Goal: Task Accomplishment & Management: Complete application form

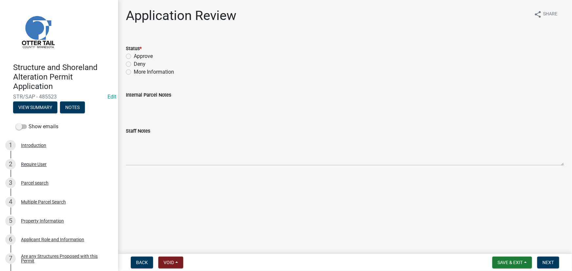
click at [42, 115] on header "Structure and Shoreland Alteration Permit Application STR/SAP - 485523 Edit Vie…" at bounding box center [59, 60] width 118 height 120
click at [43, 109] on button "View Summary" at bounding box center [35, 108] width 44 height 12
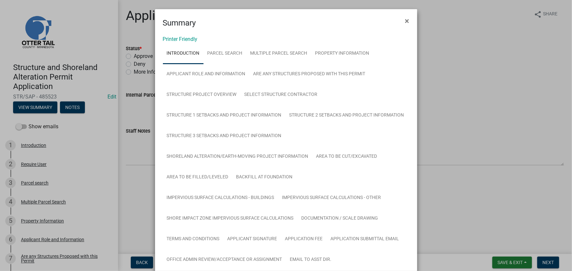
click at [186, 24] on h4 "Summary" at bounding box center [179, 23] width 33 height 12
click at [189, 38] on link "Printer Friendly" at bounding box center [180, 39] width 35 height 6
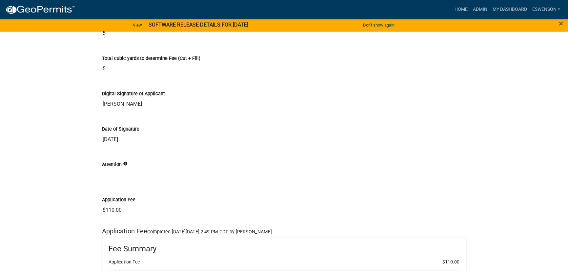
scroll to position [7594, 0]
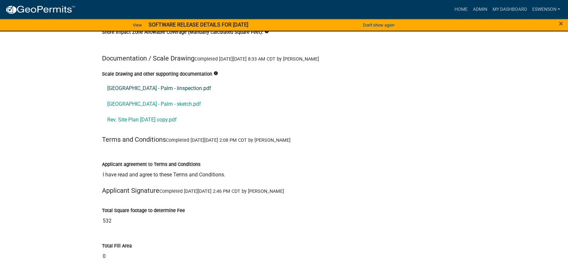
click at [137, 81] on link "38574 Eldorado Beach Rd - Palm - iinspection.pdf" at bounding box center [284, 89] width 364 height 16
click at [145, 96] on link "38574 Eldorado Beach Rd - Palm - sketch.pdf" at bounding box center [284, 104] width 364 height 16
click at [145, 112] on link "Rev. Site Plan 8.28.25 copy.pdf" at bounding box center [284, 120] width 364 height 16
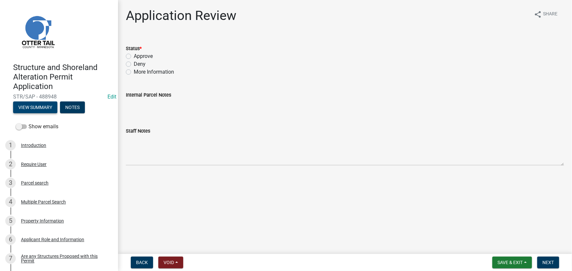
click at [47, 110] on button "View Summary" at bounding box center [35, 108] width 44 height 12
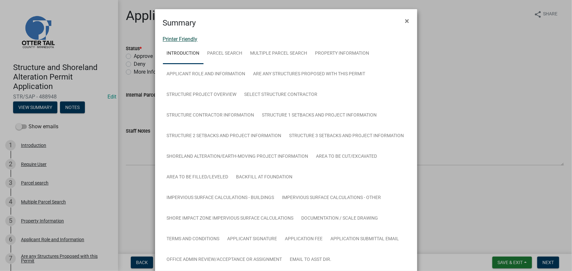
click at [190, 40] on link "Printer Friendly" at bounding box center [180, 39] width 35 height 6
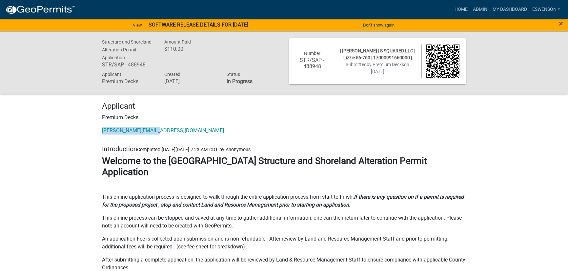
drag, startPoint x: 177, startPoint y: 130, endPoint x: 79, endPoint y: 126, distance: 98.5
copy link "tom@premiumdecks.com"
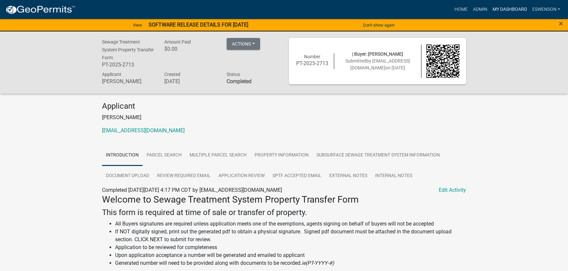
click at [495, 12] on link "My Dashboard" at bounding box center [509, 9] width 40 height 12
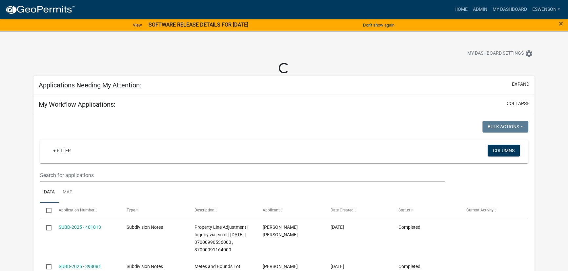
select select "3: 100"
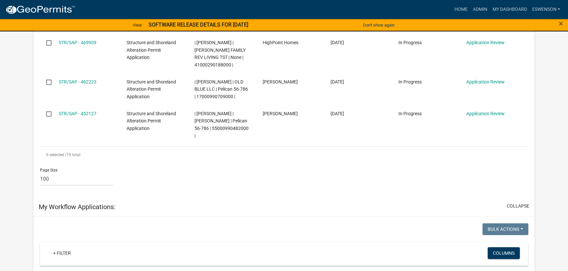
scroll to position [745, 0]
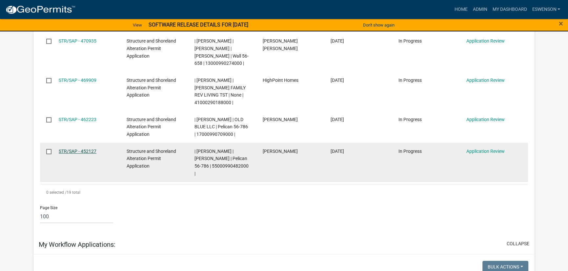
click at [88, 149] on link "STR/SAP - 452127" at bounding box center [78, 151] width 38 height 5
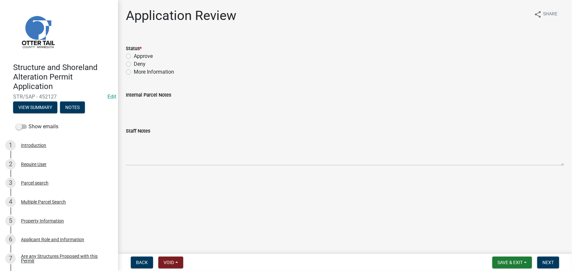
click at [164, 71] on label "More Information" at bounding box center [154, 72] width 40 height 8
click at [138, 71] on input "More Information" at bounding box center [136, 70] width 4 height 4
radio input "true"
click at [542, 261] on button "Next" at bounding box center [548, 263] width 22 height 12
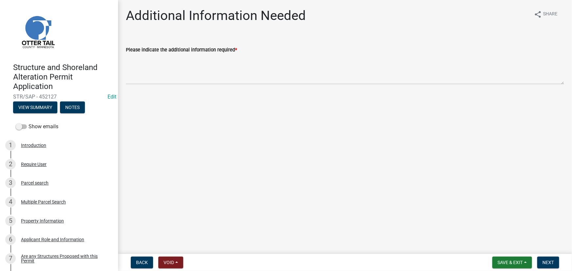
click at [174, 87] on wm-data-entity-input "Please indicate the additional information required *" at bounding box center [345, 63] width 438 height 53
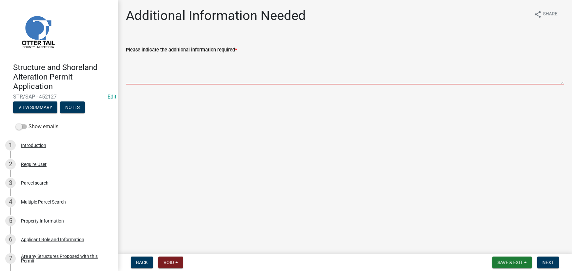
click at [170, 69] on textarea "Please indicate the additional information required *" at bounding box center [345, 69] width 438 height 31
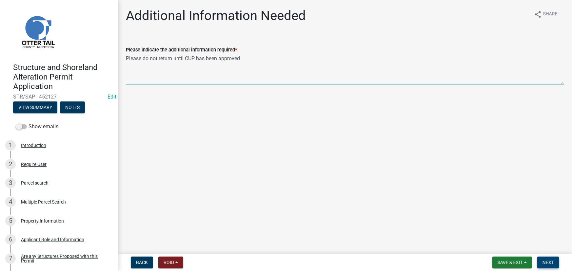
type textarea "Please do not return until CUP has been approved"
click at [550, 263] on span "Next" at bounding box center [547, 262] width 11 height 5
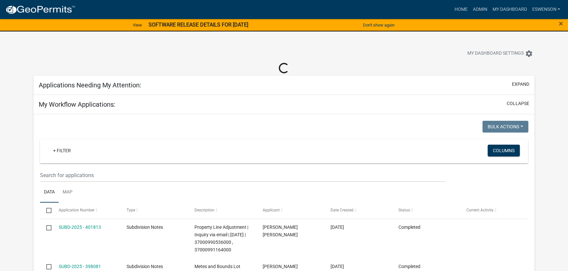
select select "3: 100"
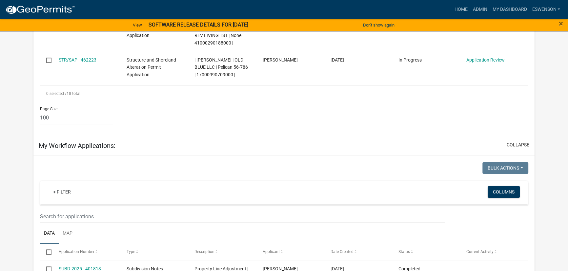
scroll to position [685, 0]
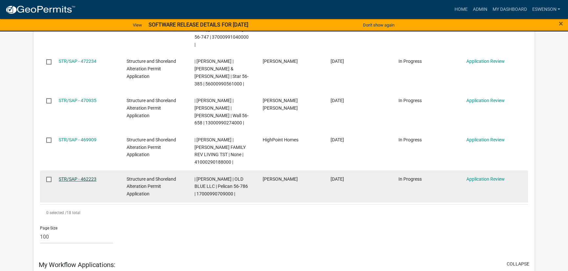
click at [69, 177] on link "STR/SAP - 462223" at bounding box center [78, 179] width 38 height 5
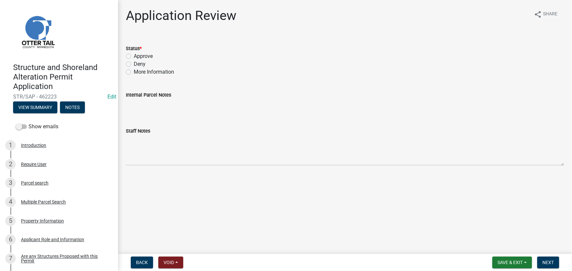
click at [143, 71] on label "More Information" at bounding box center [154, 72] width 40 height 8
click at [138, 71] on input "More Information" at bounding box center [136, 70] width 4 height 4
radio input "true"
click at [543, 264] on span "Next" at bounding box center [547, 262] width 11 height 5
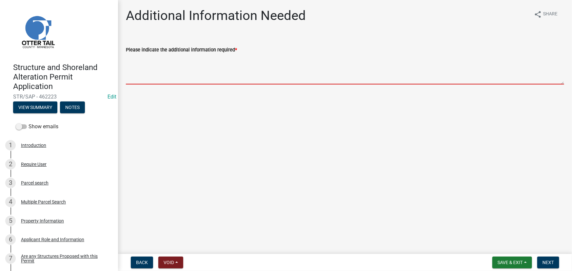
click at [172, 67] on textarea "Please indicate the additional information required *" at bounding box center [345, 69] width 438 height 31
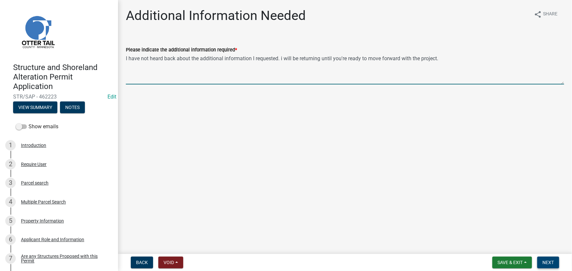
type textarea "I have not heard back about the additional information I requested. i will be r…"
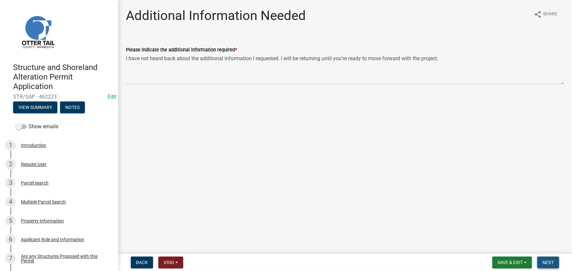
click at [552, 264] on span "Next" at bounding box center [547, 262] width 11 height 5
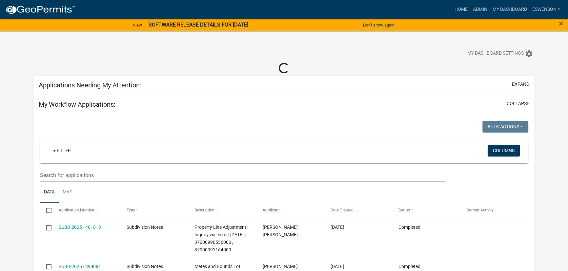
select select "3: 100"
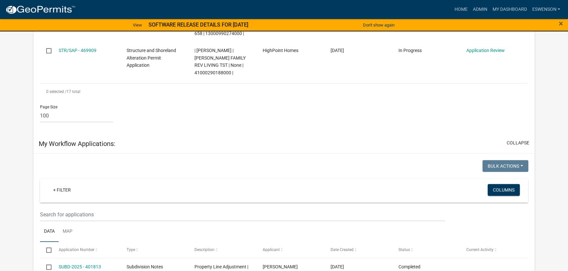
scroll to position [656, 0]
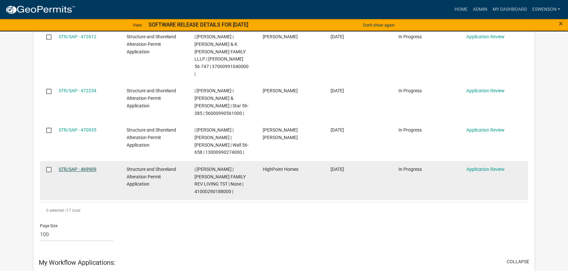
click at [81, 167] on link "STR/SAP - 469909" at bounding box center [78, 169] width 38 height 5
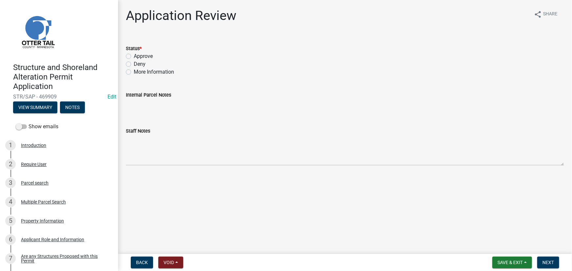
click at [139, 52] on label "Approve" at bounding box center [143, 56] width 19 height 8
click at [138, 52] on input "Approve" at bounding box center [136, 54] width 4 height 4
radio input "true"
click at [546, 263] on span "Next" at bounding box center [547, 262] width 11 height 5
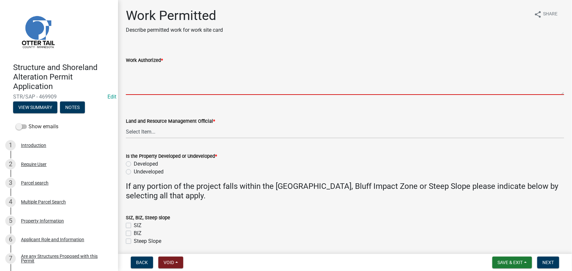
click at [163, 84] on textarea "Work Authorized *" at bounding box center [345, 79] width 438 height 31
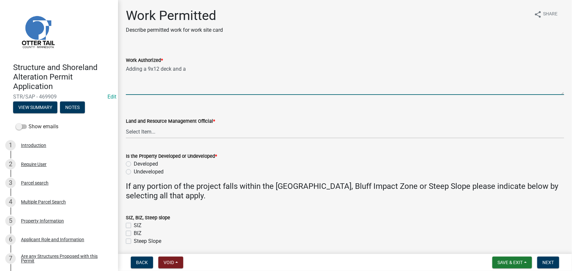
click at [151, 70] on textarea "Adding a 9x12 deck and a" at bounding box center [345, 79] width 438 height 31
click at [161, 70] on textarea "Adding a 12x12 deck and a" at bounding box center [345, 79] width 438 height 31
click at [208, 66] on textarea "Adding a 12x18 deck and a" at bounding box center [345, 79] width 438 height 31
click at [233, 68] on textarea "Adding a 12x18 deck and a 18x16" at bounding box center [345, 79] width 438 height 31
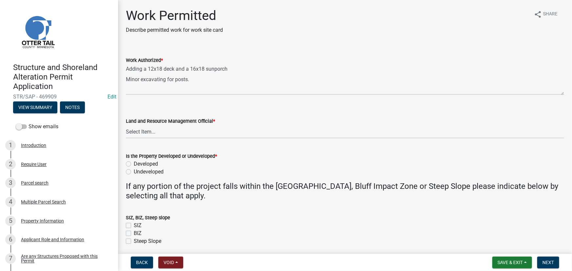
drag, startPoint x: 127, startPoint y: 95, endPoint x: 131, endPoint y: 91, distance: 6.5
click at [127, 95] on wm-data-entity-input "Work Authorized * Adding a 12x18 deck and a 16x18 sunporch Minor excavating for…" at bounding box center [345, 73] width 438 height 53
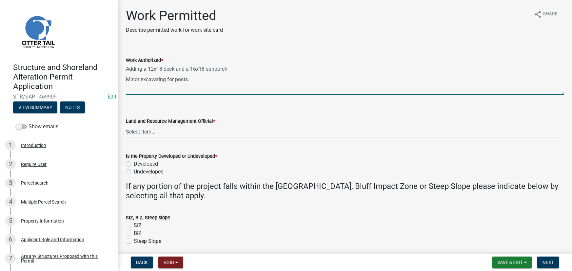
click at [132, 90] on textarea "Adding a 12x18 deck and a 16x18 sunporch Minor excavating for posts." at bounding box center [345, 79] width 438 height 31
paste textarea "All setbacks and impervious surface requirements to be met. Top dress, seed and…"
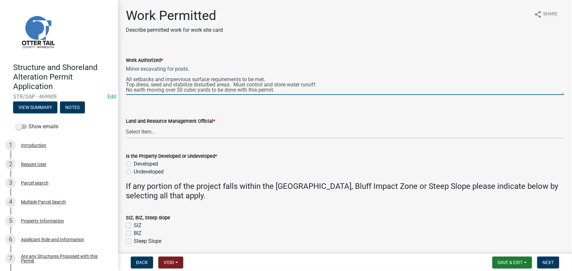
scroll to position [10, 0]
click at [341, 88] on textarea "Adding a 12x18 deck and a 16x18 sunporch Minor excavating for posts. All setbac…" at bounding box center [345, 79] width 438 height 31
click at [341, 85] on textarea "Adding a 12x18 deck and a 16x18 sunporch Minor excavating for posts. All setbac…" at bounding box center [345, 79] width 438 height 31
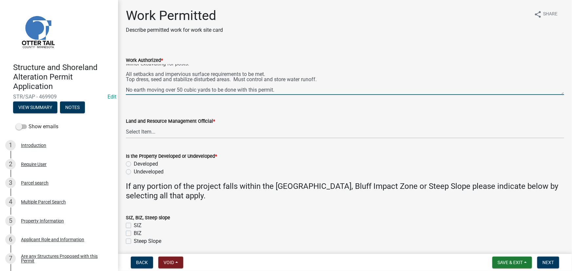
type textarea "Adding a 12x18 deck and a 16x18 sunporch Minor excavating for posts. All setbac…"
click at [153, 139] on wm-data-entity-input "Land and Resource Management Official * Select Item... Alexis Newark Amy Busko …" at bounding box center [345, 122] width 438 height 44
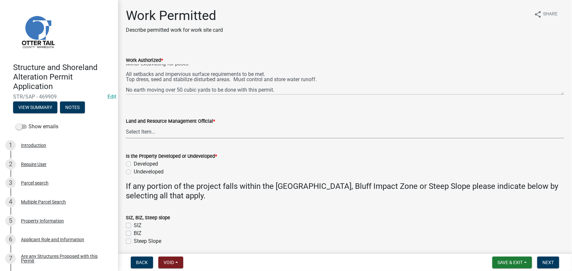
click at [147, 131] on select "Select Item... Alexis Newark Amy Busko Andrea Perales Brittany Tollefson Christ…" at bounding box center [345, 131] width 438 height 13
click at [126, 125] on select "Select Item... Alexis Newark Amy Busko Andrea Perales Brittany Tollefson Christ…" at bounding box center [345, 131] width 438 height 13
select select "190fd4c8-42ef-492b-a4a0-a0213555944c"
click at [153, 162] on label "Developed" at bounding box center [146, 164] width 24 height 8
click at [138, 162] on input "Developed" at bounding box center [136, 162] width 4 height 4
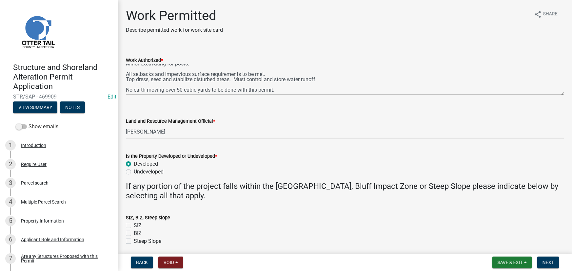
radio input "true"
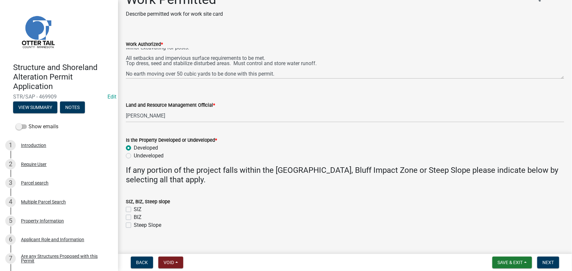
scroll to position [25, 0]
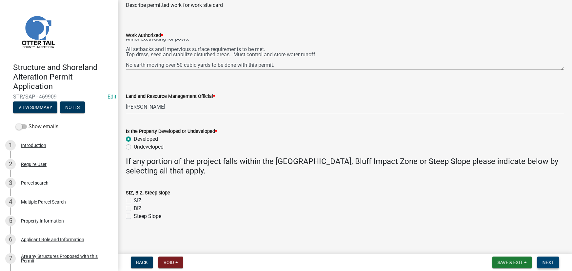
drag, startPoint x: 542, startPoint y: 262, endPoint x: 545, endPoint y: 263, distance: 3.4
click at [542, 262] on button "Next" at bounding box center [548, 263] width 22 height 12
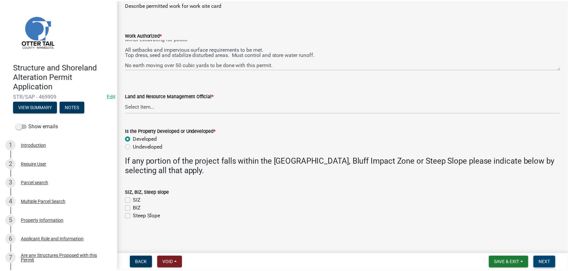
scroll to position [0, 0]
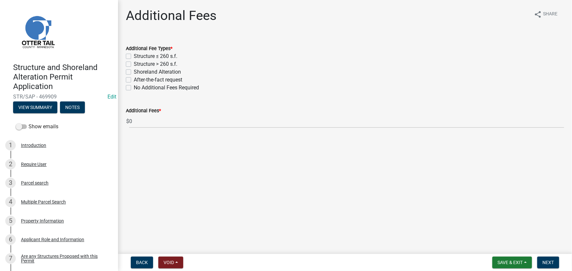
click at [157, 66] on label "Structure > 260 s.f." at bounding box center [156, 64] width 44 height 8
click at [138, 65] on input "Structure > 260 s.f." at bounding box center [136, 62] width 4 height 4
checkbox input "true"
checkbox input "false"
checkbox input "true"
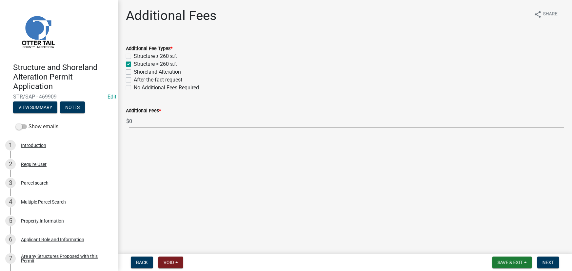
checkbox input "false"
click at [561, 264] on form "Save & Exit Save Save & Exit Next" at bounding box center [526, 263] width 72 height 12
click at [556, 264] on button "Next" at bounding box center [548, 263] width 22 height 12
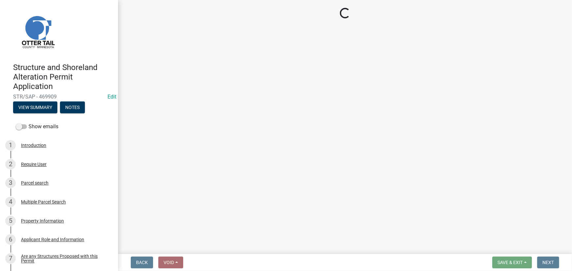
select select "3: 3"
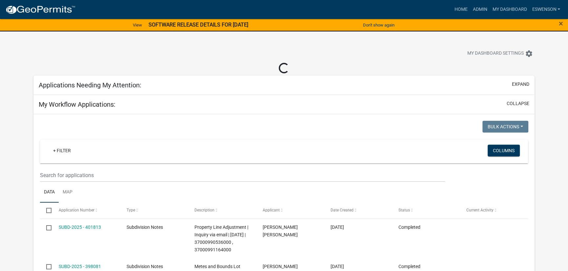
select select "3: 100"
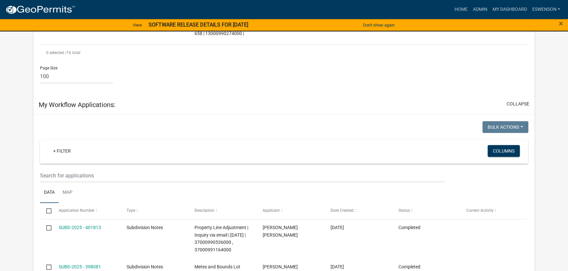
scroll to position [656, 0]
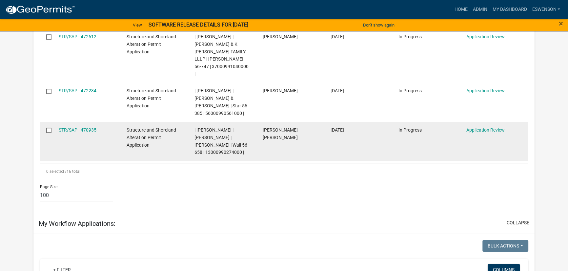
click at [88, 122] on datatable-body-cell "STR/SAP - 470935" at bounding box center [86, 141] width 68 height 39
click at [84, 127] on link "STR/SAP - 470935" at bounding box center [78, 129] width 38 height 5
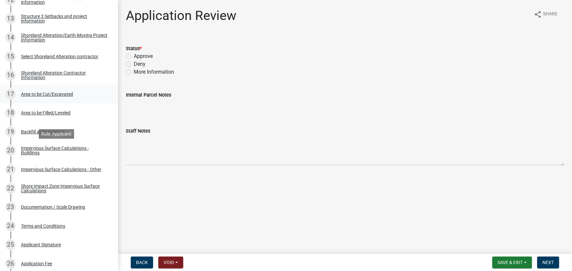
scroll to position [417, 0]
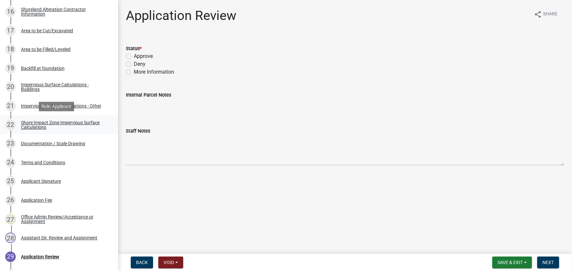
click at [41, 125] on div "Shore Impact Zone Impervious Surface Calculations" at bounding box center [64, 125] width 87 height 9
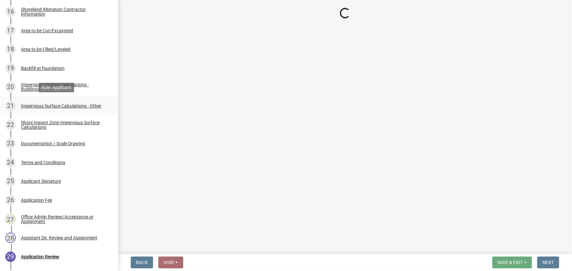
click at [37, 105] on div "Impervious Surface Calculations - Other" at bounding box center [61, 106] width 80 height 5
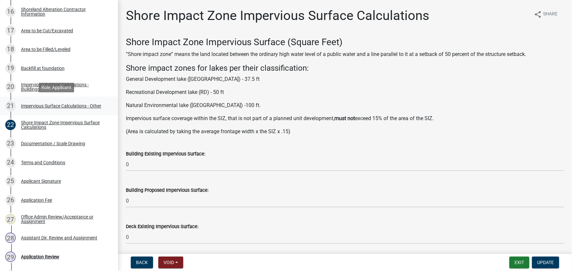
click at [41, 106] on div "Impervious Surface Calculations - Other" at bounding box center [61, 106] width 80 height 5
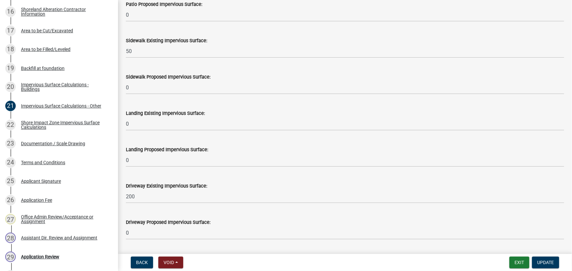
scroll to position [207, 0]
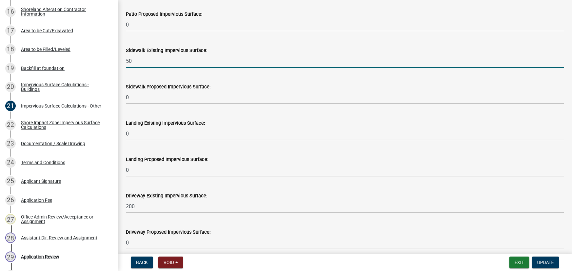
click at [141, 57] on input "50" at bounding box center [345, 60] width 438 height 13
type input "220"
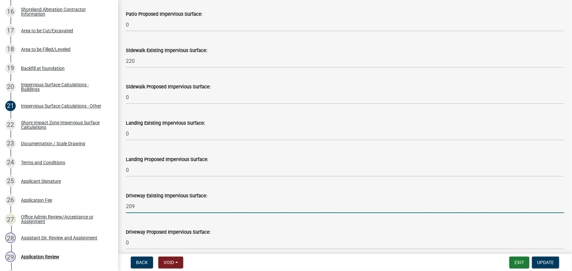
type input "209"
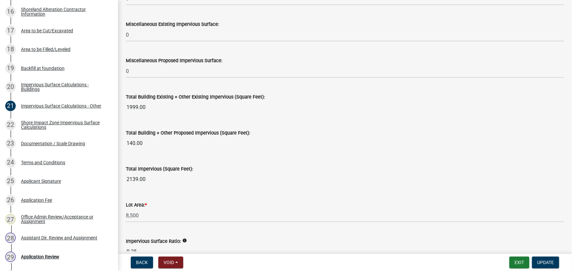
scroll to position [743, 0]
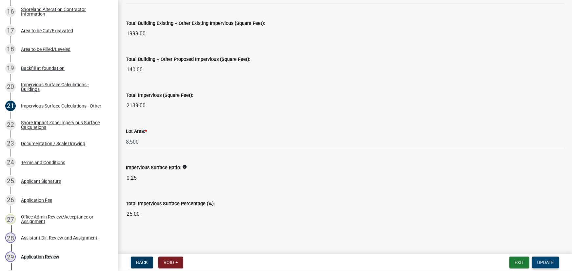
click at [544, 259] on button "Update" at bounding box center [545, 263] width 27 height 12
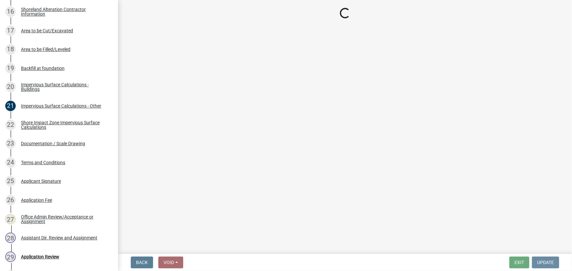
scroll to position [0, 0]
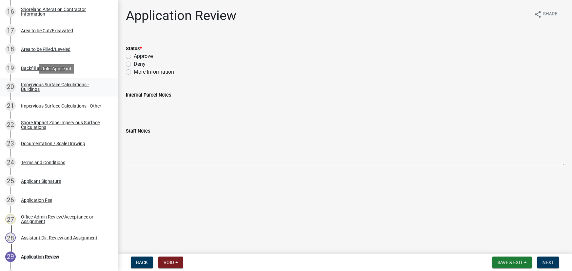
click at [38, 86] on div "Impervious Surface Calculations - Buildings" at bounding box center [64, 87] width 87 height 9
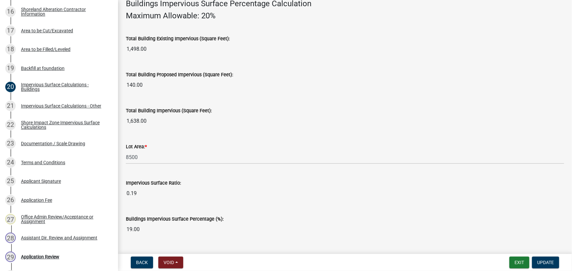
scroll to position [479, 0]
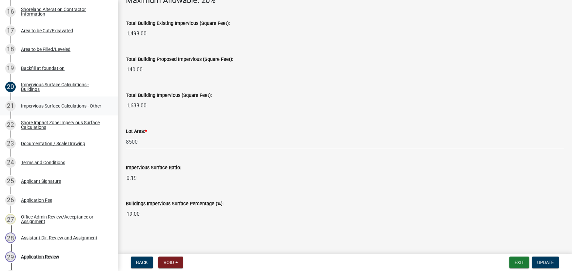
click at [45, 102] on div "21 Impervious Surface Calculations - Other" at bounding box center [56, 106] width 102 height 10
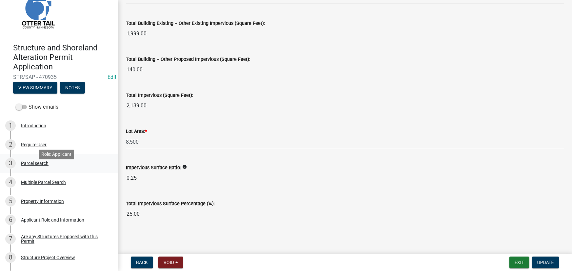
scroll to position [29, 0]
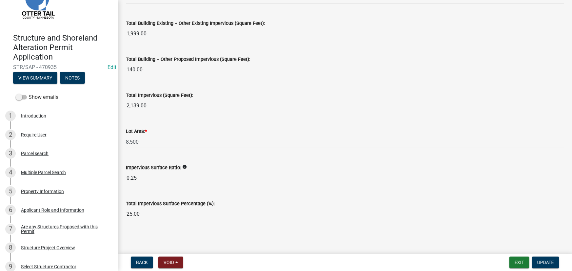
drag, startPoint x: 35, startPoint y: 154, endPoint x: 144, endPoint y: 202, distance: 118.4
click at [35, 154] on div "Parcel search" at bounding box center [35, 153] width 28 height 5
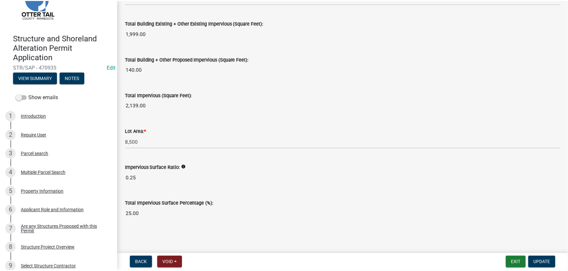
scroll to position [0, 0]
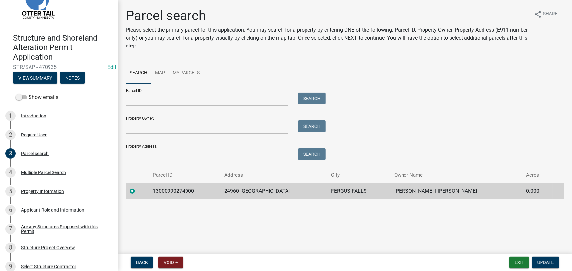
click at [168, 190] on td "13000990274000" at bounding box center [184, 191] width 71 height 16
copy td "13000990274000"
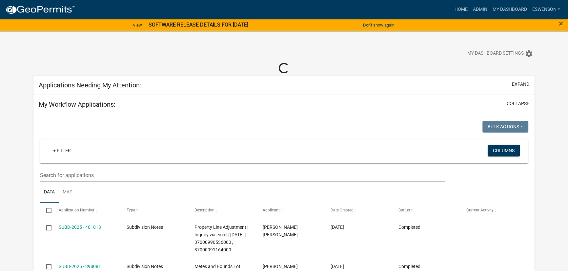
select select "3: 100"
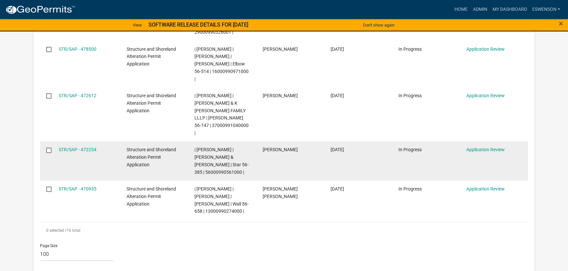
scroll to position [596, 0]
click at [78, 148] on link "STR/SAP - 472234" at bounding box center [78, 150] width 38 height 5
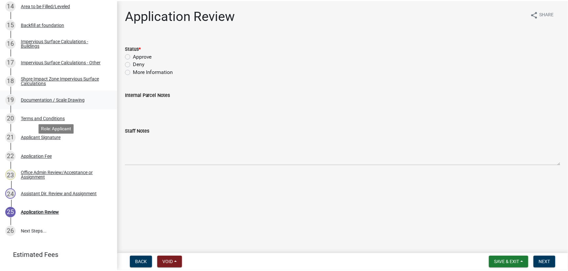
scroll to position [357, 0]
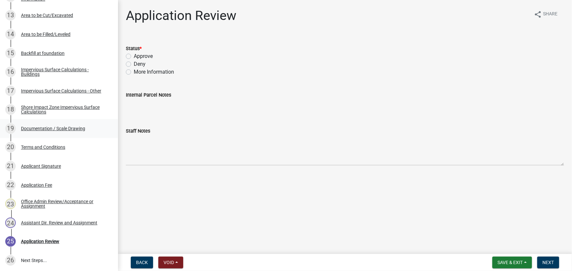
drag, startPoint x: 64, startPoint y: 129, endPoint x: 11, endPoint y: 131, distance: 52.8
click at [64, 129] on div "Documentation / Scale Drawing" at bounding box center [53, 129] width 64 height 5
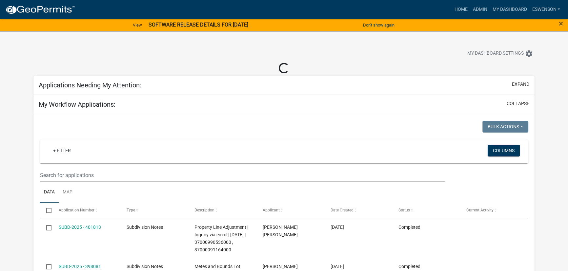
select select "3: 100"
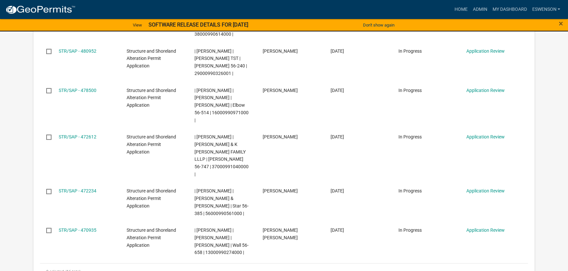
scroll to position [566, 0]
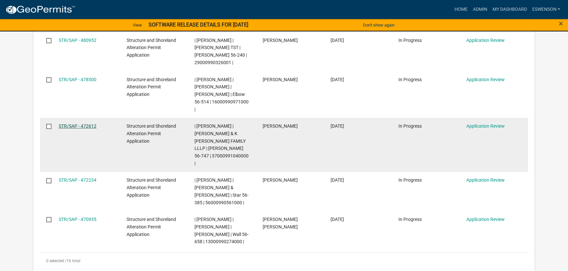
click at [75, 124] on link "STR/SAP - 472612" at bounding box center [78, 126] width 38 height 5
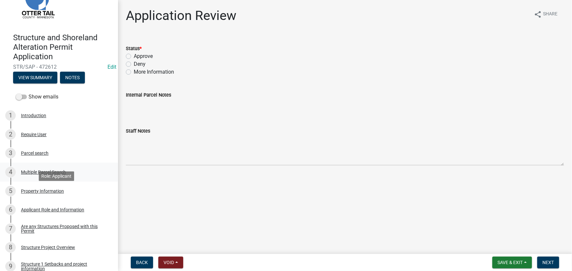
scroll to position [89, 0]
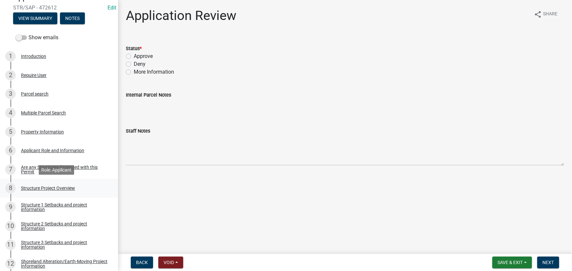
click at [38, 189] on div "Structure Project Overview" at bounding box center [48, 188] width 54 height 5
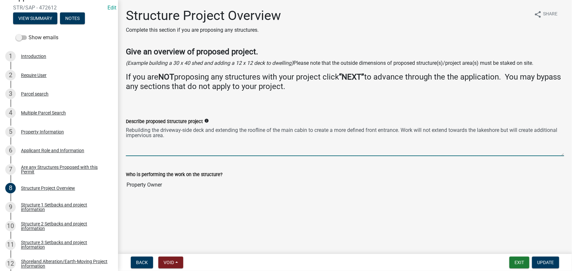
click at [180, 137] on textarea "Rebuilding the driveway-side deck and extending the roofline of the main cabin …" at bounding box center [345, 141] width 438 height 31
type textarea "Rebuilding the driveway-side deck and extending the roofline of the main cabin …"
click at [545, 264] on span "Update" at bounding box center [545, 262] width 17 height 5
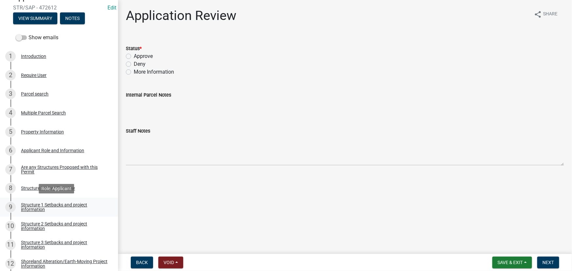
click at [55, 202] on div "9 Structure 1 Setbacks and project information" at bounding box center [56, 207] width 102 height 10
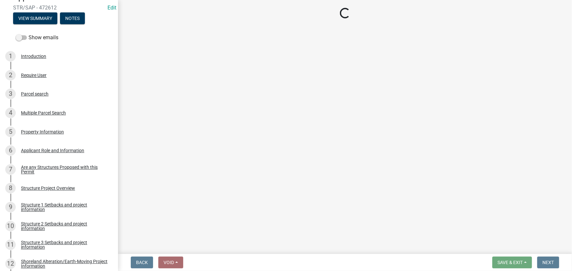
select select "c185e313-3403-4239-bd61-bb563c58a77a"
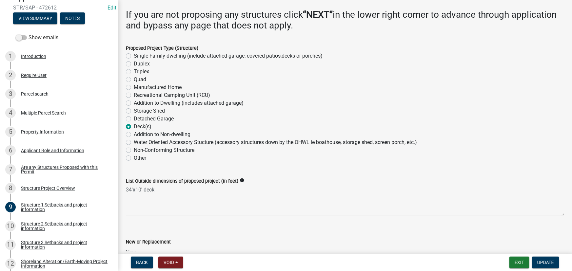
scroll to position [238, 0]
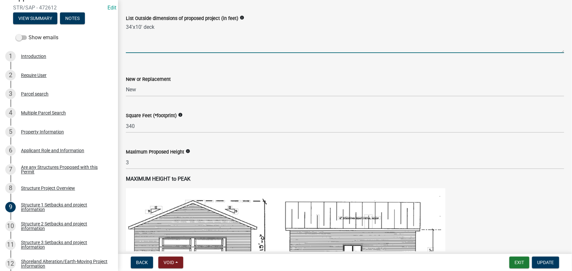
click at [140, 27] on textarea "34'x10' deck" at bounding box center [345, 37] width 438 height 31
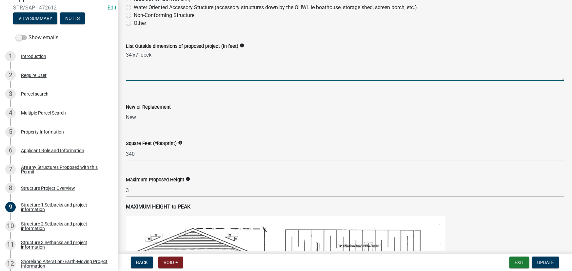
scroll to position [208, 0]
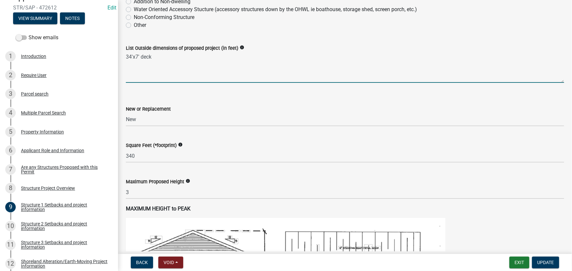
type textarea "34'x7' deck"
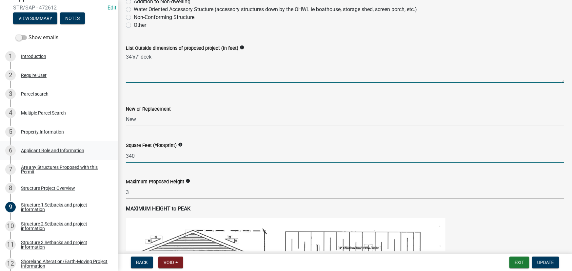
drag, startPoint x: 135, startPoint y: 157, endPoint x: 90, endPoint y: 159, distance: 45.6
click at [93, 158] on div "Structure and Shoreland Alteration Permit Application STR/SAP - 472612 Edit Vie…" at bounding box center [286, 135] width 572 height 271
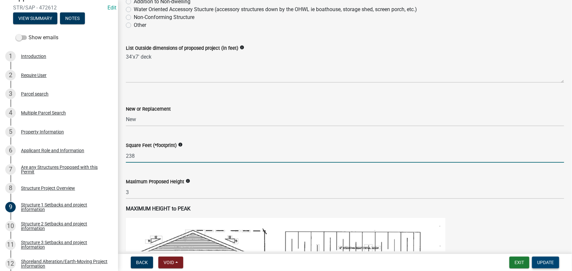
type input "238"
click at [548, 260] on span "Update" at bounding box center [545, 262] width 17 height 5
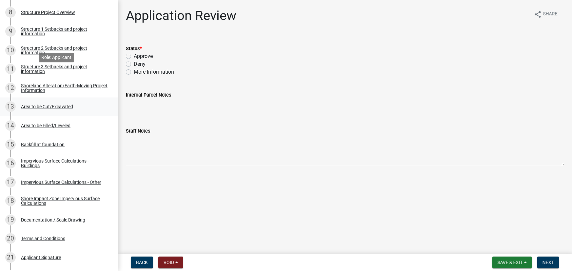
scroll to position [298, 0]
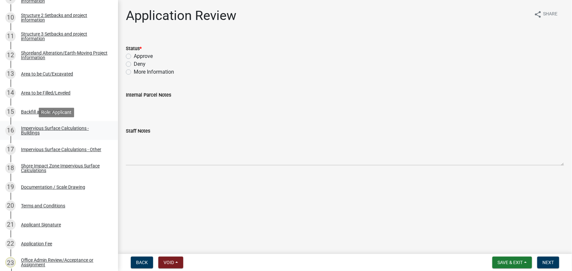
click at [52, 130] on div "Impervious Surface Calculations - Buildings" at bounding box center [64, 130] width 87 height 9
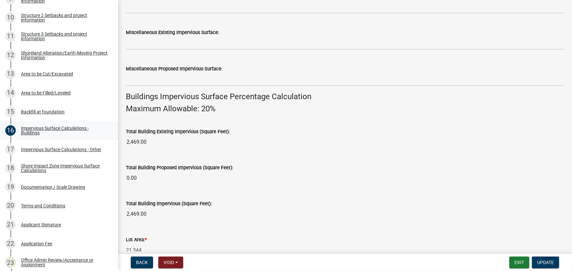
scroll to position [447, 0]
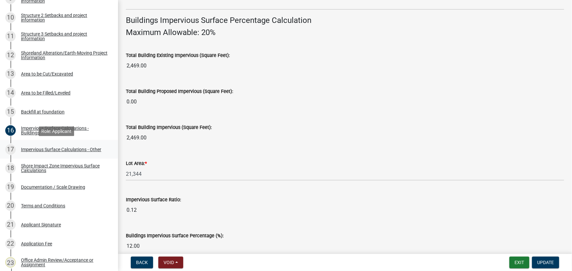
click at [49, 148] on div "Impervious Surface Calculations - Other" at bounding box center [61, 149] width 80 height 5
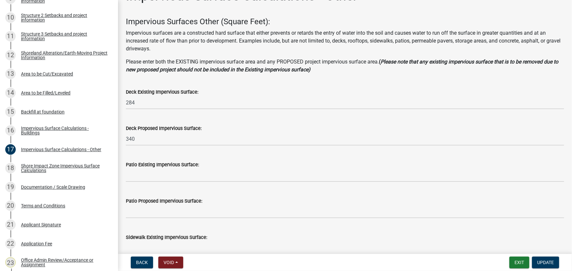
scroll to position [59, 0]
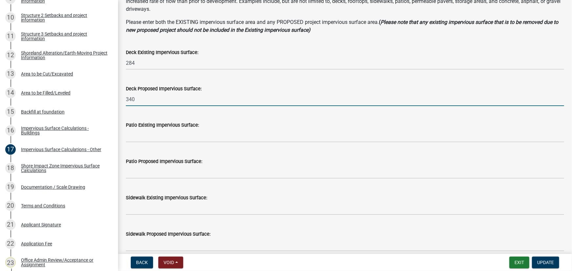
click at [144, 101] on input "340" at bounding box center [345, 99] width 438 height 13
type input "238"
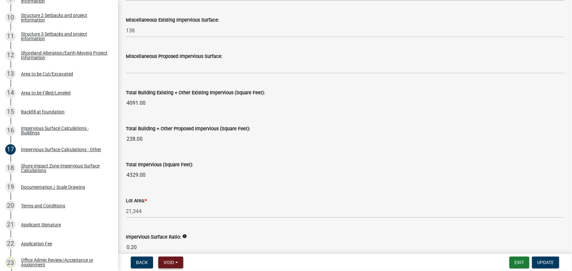
scroll to position [719, 0]
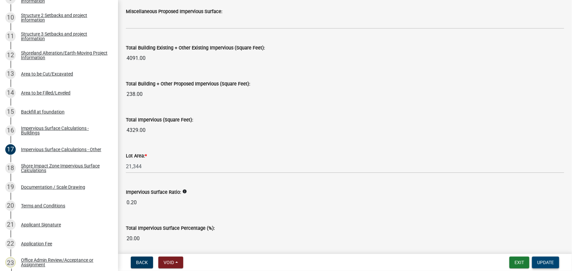
click at [549, 266] on button "Update" at bounding box center [545, 263] width 27 height 12
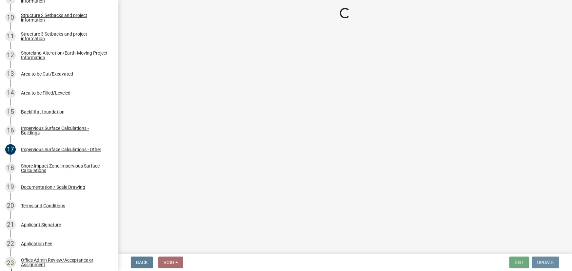
scroll to position [0, 0]
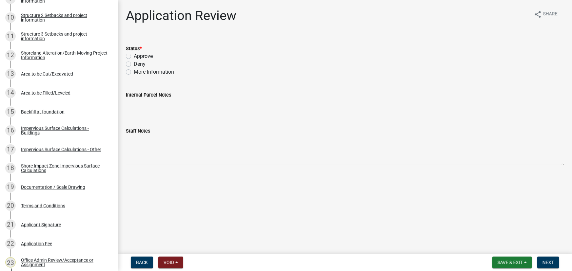
click at [145, 52] on div "Status *" at bounding box center [345, 49] width 438 height 8
click at [132, 50] on label "Status *" at bounding box center [134, 49] width 16 height 5
click at [137, 53] on label "Approve" at bounding box center [143, 56] width 19 height 8
click at [137, 53] on input "Approve" at bounding box center [136, 54] width 4 height 4
radio input "true"
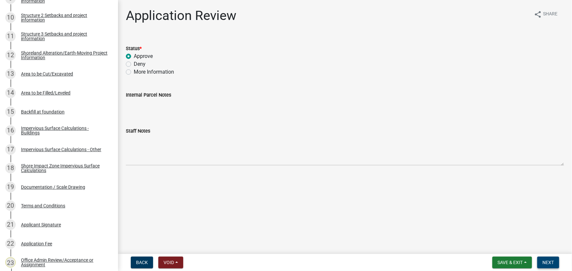
click at [552, 263] on span "Next" at bounding box center [547, 262] width 11 height 5
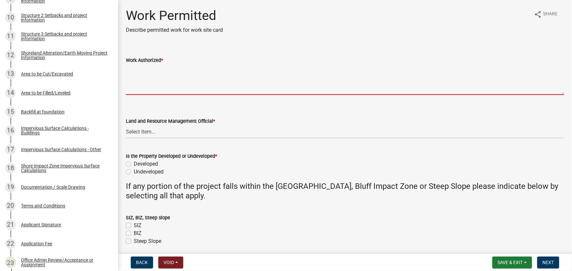
click at [203, 74] on textarea "Work Authorized *" at bounding box center [345, 79] width 438 height 31
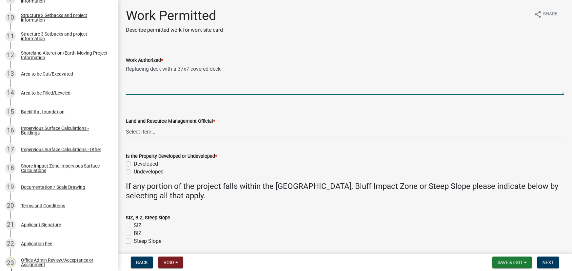
click at [181, 68] on textarea "Replacing deck with a 37x7 covered deck" at bounding box center [345, 79] width 438 height 31
click at [246, 69] on textarea "Replacing deck with a 34x7 covered deck" at bounding box center [345, 79] width 438 height 31
click at [132, 90] on textarea "Replacing deck with a 34x7 covered deck Addition must remain at least 10 feet f…" at bounding box center [345, 79] width 438 height 31
paste textarea "All setbacks and impervious surface requirements to be met. Top dress, seed and…"
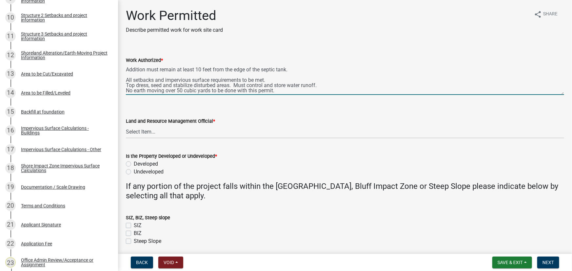
scroll to position [16, 0]
click at [277, 91] on textarea "Replacing deck with a 34x7 covered deck Addition must remain at least 10 feet f…" at bounding box center [345, 79] width 438 height 31
click at [330, 85] on textarea "Replacing deck with a 34x7 covered deck Addition must remain at least 10 feet f…" at bounding box center [345, 79] width 438 height 31
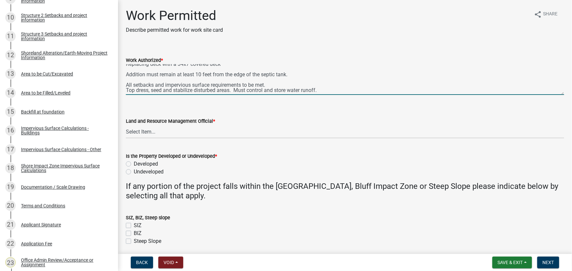
scroll to position [0, 0]
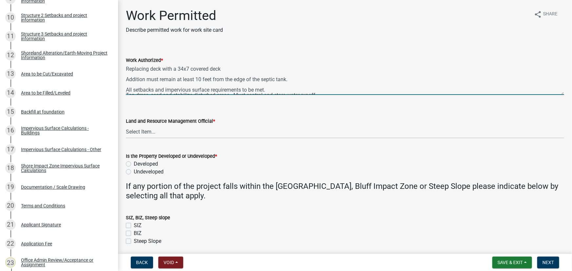
type textarea "Replacing deck with a 34x7 covered deck Addition must remain at least 10 feet f…"
click at [153, 134] on select "Select Item... Alexis Newark Amy Busko Andrea Perales Brittany Tollefson Christ…" at bounding box center [345, 131] width 438 height 13
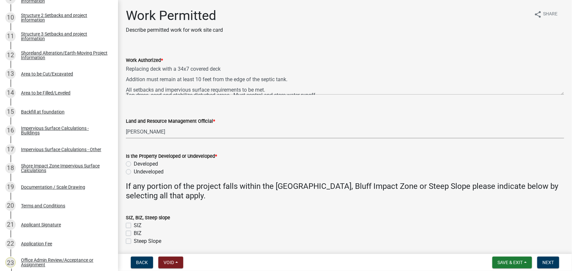
click at [126, 125] on select "Select Item... Alexis Newark Amy Busko Andrea Perales Brittany Tollefson Christ…" at bounding box center [345, 131] width 438 height 13
select select "190fd4c8-42ef-492b-a4a0-a0213555944c"
click at [152, 163] on label "Developed" at bounding box center [146, 164] width 24 height 8
click at [138, 163] on input "Developed" at bounding box center [136, 162] width 4 height 4
radio input "true"
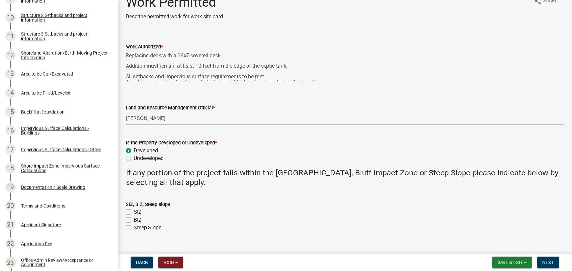
scroll to position [25, 0]
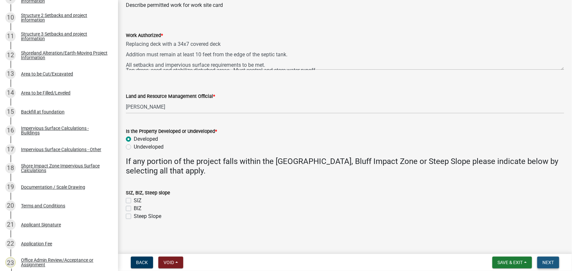
click at [548, 262] on span "Next" at bounding box center [547, 262] width 11 height 5
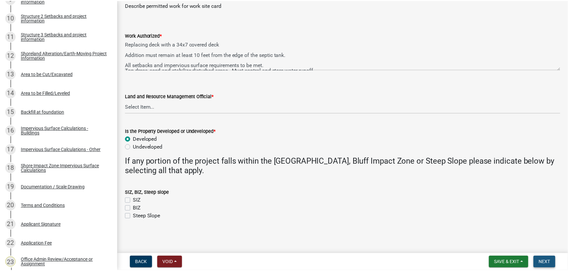
scroll to position [0, 0]
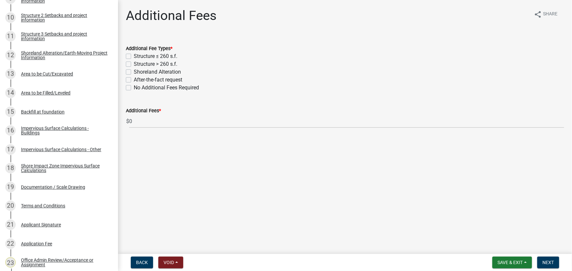
click at [153, 56] on label "Structure ≤ 260 s.f." at bounding box center [156, 56] width 44 height 8
click at [138, 56] on input "Structure ≤ 260 s.f." at bounding box center [136, 54] width 4 height 4
checkbox input "true"
checkbox input "false"
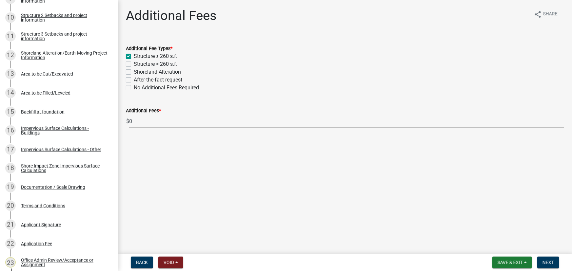
checkbox input "false"
click at [549, 265] on span "Next" at bounding box center [547, 262] width 11 height 5
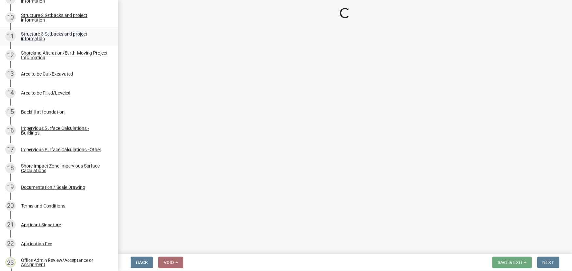
select select "3: 3"
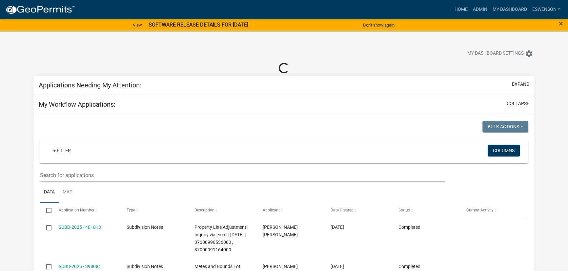
select select "3: 100"
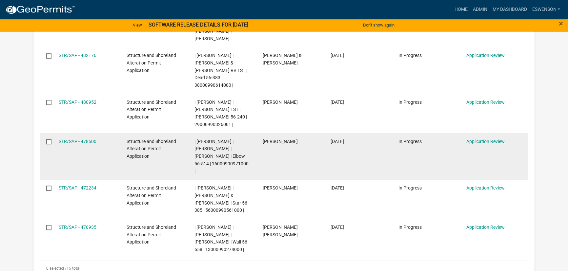
scroll to position [506, 0]
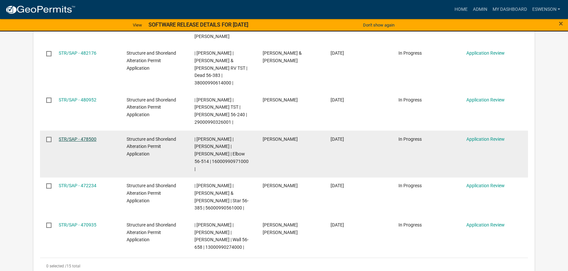
click at [77, 137] on link "STR/SAP - 478500" at bounding box center [78, 139] width 38 height 5
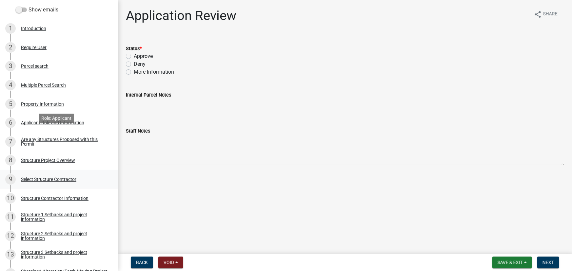
scroll to position [59, 0]
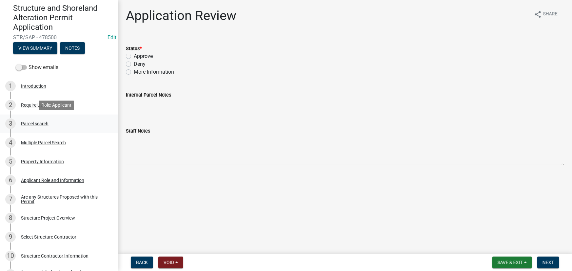
click at [39, 121] on div "3 Parcel search" at bounding box center [56, 124] width 102 height 10
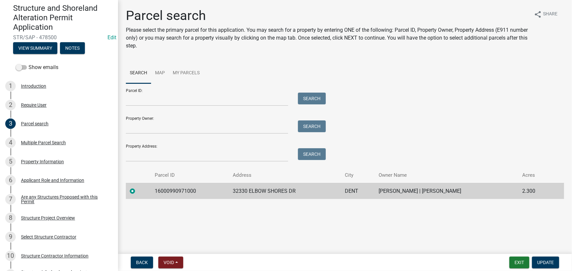
click at [180, 190] on td "16000990971000" at bounding box center [190, 191] width 78 height 16
copy td "16000990971000"
click at [56, 218] on div "Structure Project Overview" at bounding box center [48, 218] width 54 height 5
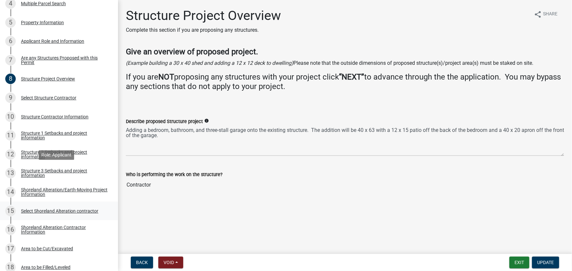
scroll to position [208, 0]
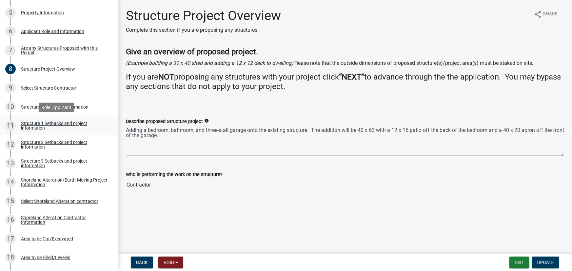
click at [55, 126] on div "Structure 1 Setbacks and project information" at bounding box center [64, 125] width 87 height 9
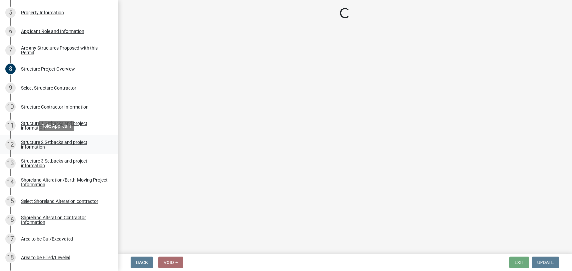
select select "c185e313-3403-4239-bd61-bb563c58a77a"
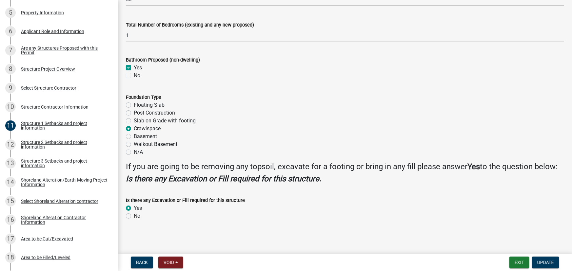
scroll to position [789, 0]
click at [45, 243] on div "17 Area to be Cut/Excavated" at bounding box center [56, 239] width 102 height 10
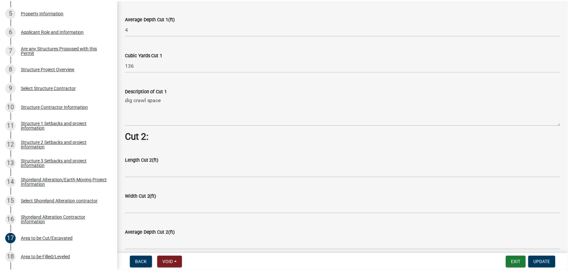
scroll to position [477, 0]
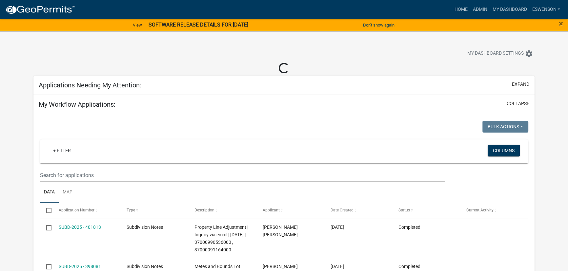
select select "3: 100"
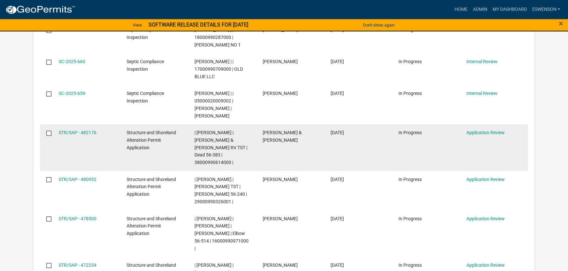
scroll to position [417, 0]
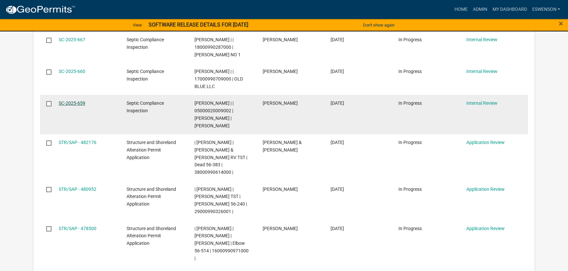
click at [74, 101] on link "SC-2025-659" at bounding box center [72, 103] width 27 height 5
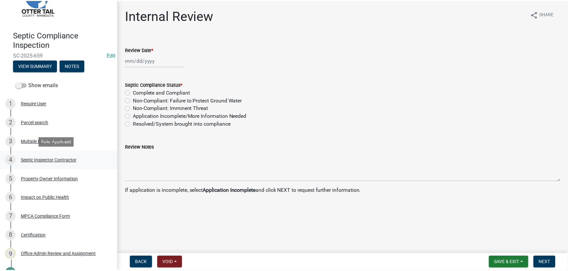
scroll to position [59, 0]
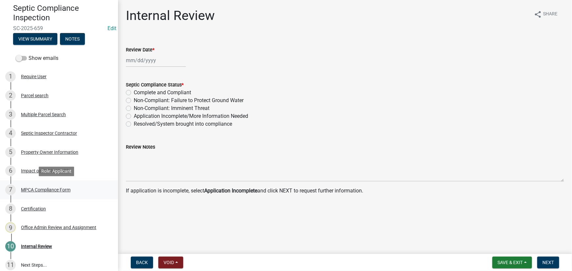
click at [51, 190] on div "MPCA Compliance Form" at bounding box center [45, 190] width 49 height 5
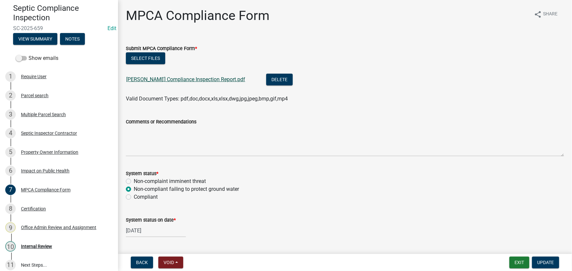
click at [158, 82] on link "Marx Compliance Inspection Report.pdf" at bounding box center [185, 79] width 119 height 6
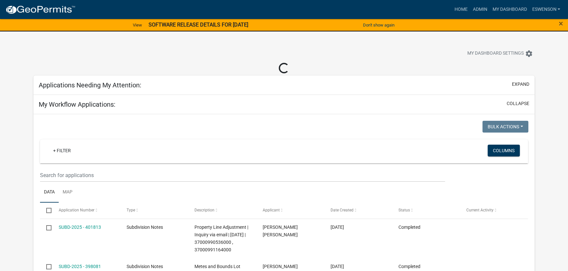
select select "3: 100"
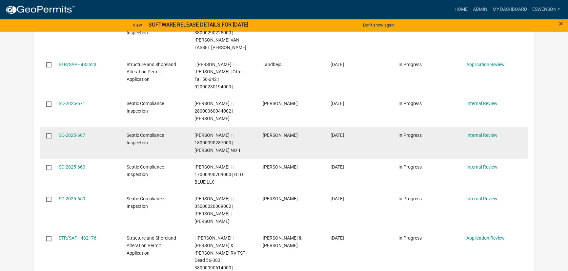
scroll to position [357, 0]
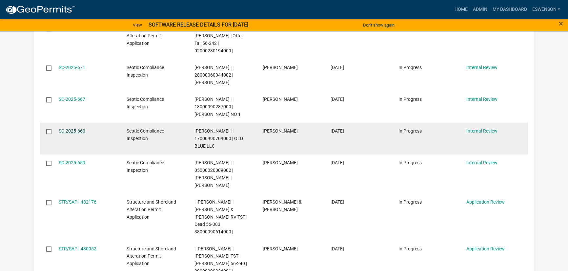
click at [67, 128] on link "SC-2025-660" at bounding box center [72, 130] width 27 height 5
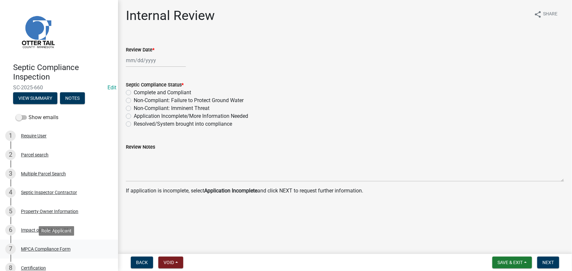
click at [48, 248] on div "MPCA Compliance Form" at bounding box center [45, 249] width 49 height 5
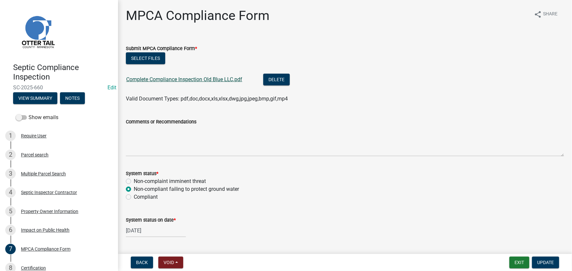
click at [185, 78] on link "Complete Compliance Inspection Old Blue LLC.pdf" at bounding box center [184, 79] width 116 height 6
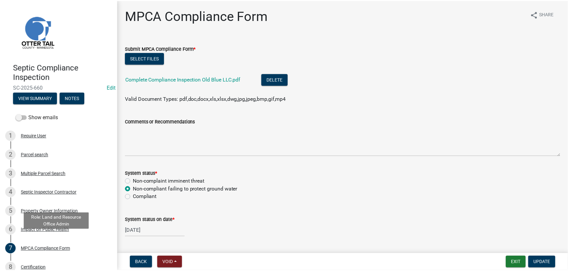
scroll to position [66, 0]
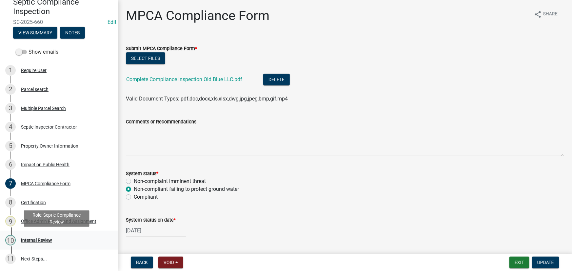
click at [41, 239] on div "Internal Review" at bounding box center [36, 240] width 31 height 5
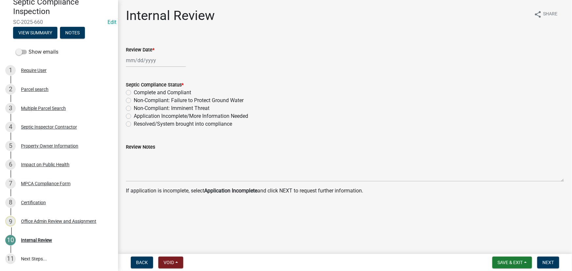
select select "10"
select select "2025"
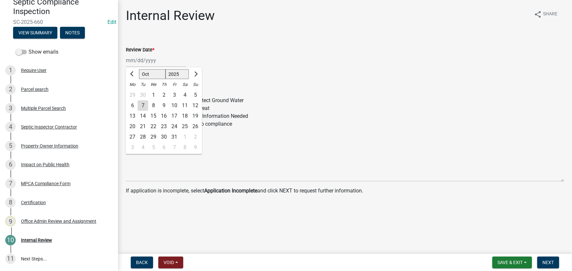
click at [158, 60] on div "Jan Feb Mar Apr May Jun Jul Aug Sep Oct Nov Dec 1525 1526 1527 1528 1529 1530 1…" at bounding box center [156, 60] width 60 height 13
click at [143, 104] on div "7" at bounding box center [143, 106] width 10 height 10
type input "10/07/2025"
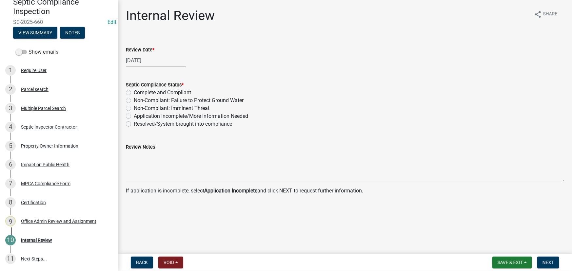
drag, startPoint x: 202, startPoint y: 101, endPoint x: 224, endPoint y: 110, distance: 24.3
click at [202, 101] on label "Non-Compliant: Failure to Protect Ground Water" at bounding box center [189, 101] width 110 height 8
click at [138, 101] on input "Non-Compliant: Failure to Protect Ground Water" at bounding box center [136, 99] width 4 height 4
radio input "true"
click at [542, 254] on div "Septic Compliance Inspection SC-2025-660 Edit View Summary Notes Show emails 1 …" at bounding box center [286, 135] width 572 height 271
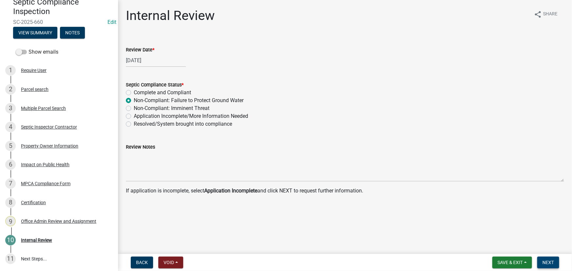
click at [550, 264] on span "Next" at bounding box center [547, 262] width 11 height 5
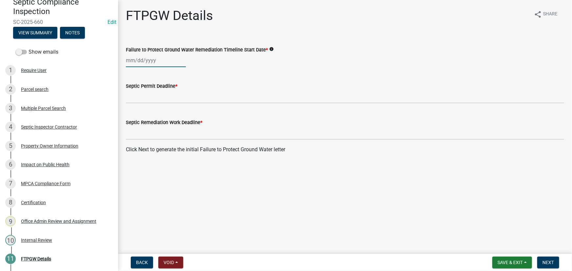
click at [153, 59] on div at bounding box center [156, 60] width 60 height 13
select select "10"
select select "2025"
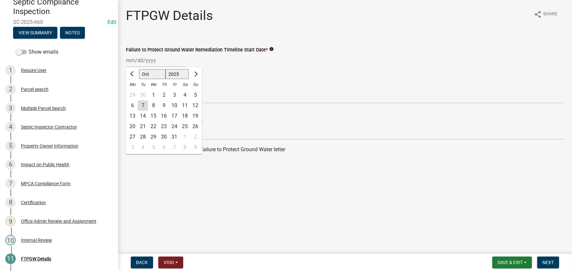
click at [143, 108] on div "7" at bounding box center [143, 106] width 10 height 10
type input "10/07/2025"
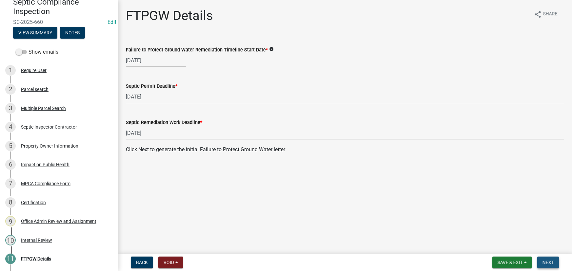
click at [549, 265] on span "Next" at bounding box center [547, 262] width 11 height 5
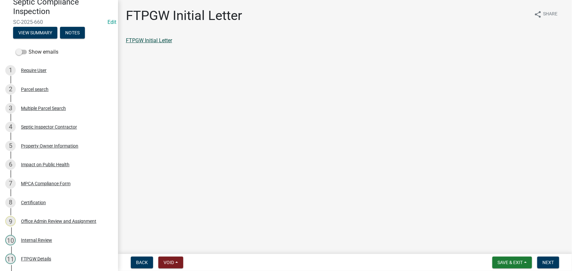
click at [155, 39] on link "FTPGW Initial Letter" at bounding box center [149, 40] width 46 height 6
click at [544, 263] on span "Next" at bounding box center [547, 262] width 11 height 5
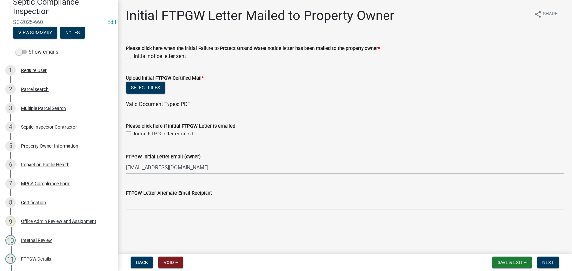
click at [162, 56] on label "Initial notice letter sent" at bounding box center [160, 56] width 52 height 8
click at [138, 56] on input "Initial notice letter sent" at bounding box center [136, 54] width 4 height 4
checkbox input "true"
click at [147, 82] on form "Upload Initial FTPGW Certified Mail * Select files Valid Document Types: PDF" at bounding box center [345, 87] width 438 height 42
click at [145, 88] on button "Select files" at bounding box center [145, 88] width 39 height 12
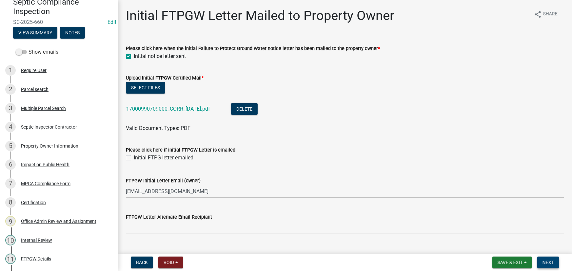
click at [551, 263] on span "Next" at bounding box center [547, 262] width 11 height 5
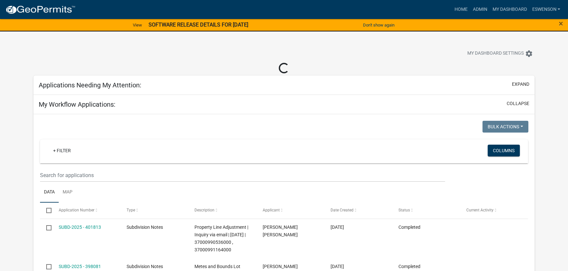
select select "3: 100"
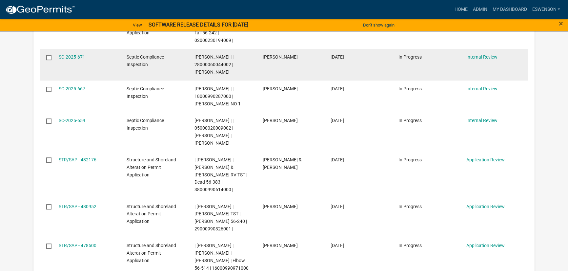
scroll to position [357, 0]
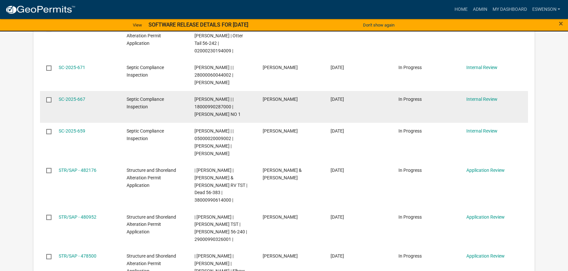
drag, startPoint x: 74, startPoint y: 86, endPoint x: 76, endPoint y: 88, distance: 3.7
click at [74, 97] on link "SC-2025-667" at bounding box center [72, 99] width 27 height 5
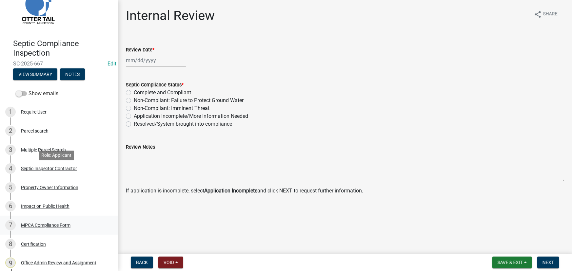
scroll to position [66, 0]
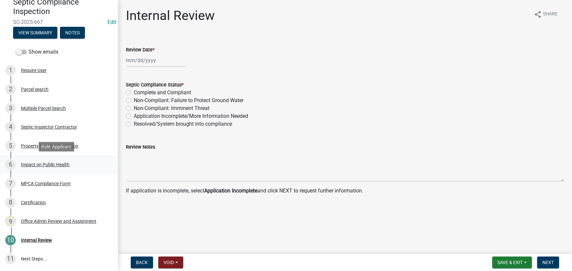
click at [54, 167] on div "Impact on Public Health" at bounding box center [45, 165] width 49 height 5
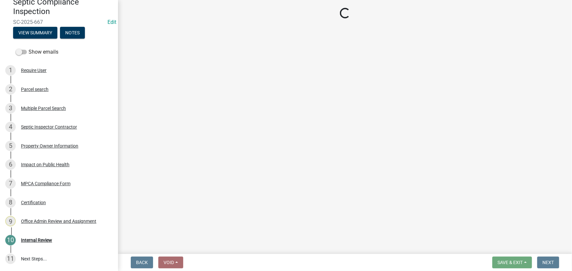
select select "9c5ef684-d0d4-4879-ab12-905ddbd81a72"
select select "7d491a2b-e9f0-4952-b474-53ca749b22af"
select select "6e07b46b-a403-4f3e-b4fc-218acc732c01"
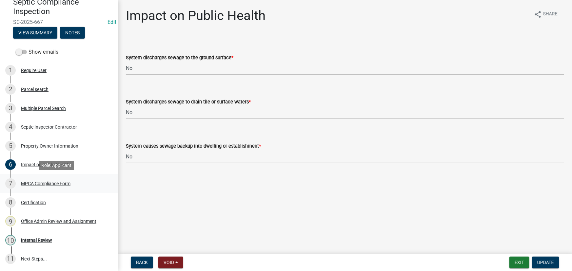
click at [46, 186] on div "MPCA Compliance Form" at bounding box center [45, 184] width 49 height 5
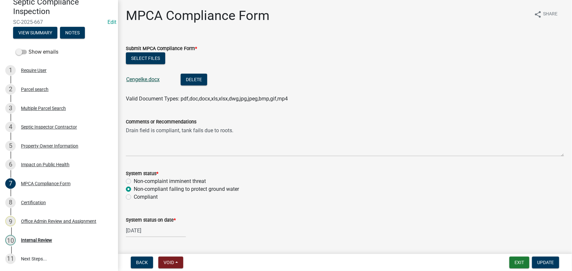
click at [143, 78] on link "Cengelke.docx" at bounding box center [142, 79] width 33 height 6
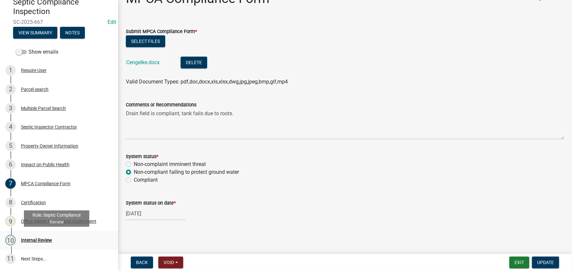
click at [41, 238] on div "Internal Review" at bounding box center [36, 240] width 31 height 5
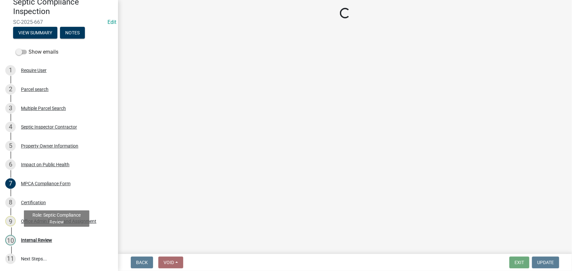
scroll to position [0, 0]
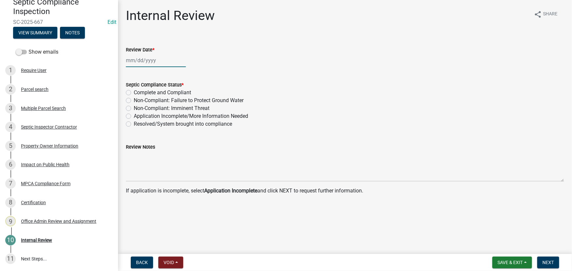
click at [156, 66] on div at bounding box center [156, 60] width 60 height 13
select select "10"
select select "2025"
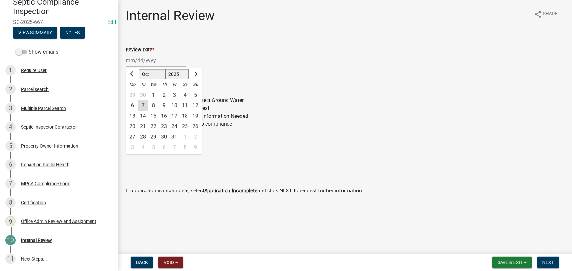
click at [144, 105] on div "7" at bounding box center [143, 106] width 10 height 10
type input "10/07/2025"
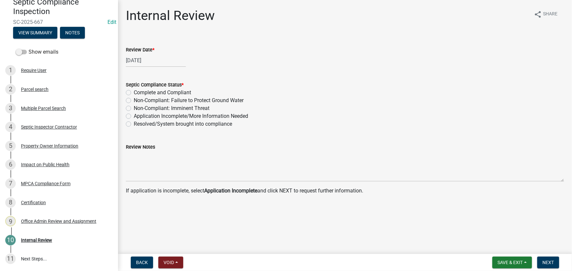
click at [173, 96] on label "Complete and Compliant" at bounding box center [162, 93] width 57 height 8
click at [138, 93] on input "Complete and Compliant" at bounding box center [136, 91] width 4 height 4
radio input "true"
click at [173, 98] on label "Non-Compliant: Failure to Protect Ground Water" at bounding box center [189, 101] width 110 height 8
click at [138, 98] on input "Non-Compliant: Failure to Protect Ground Water" at bounding box center [136, 99] width 4 height 4
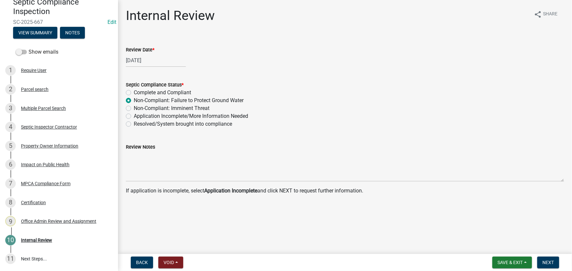
radio input "true"
click at [543, 251] on main "Internal Review share Share Review Date * 10/07/2025 Septic Compliance Status *…" at bounding box center [345, 126] width 454 height 252
click at [543, 257] on button "Next" at bounding box center [548, 263] width 22 height 12
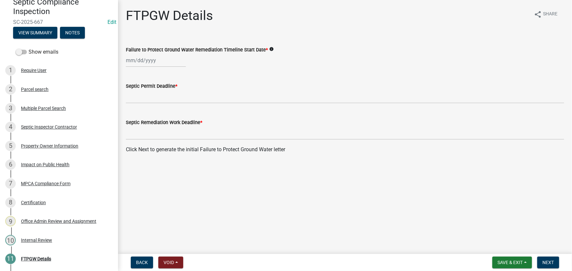
click at [161, 63] on div at bounding box center [156, 60] width 60 height 13
select select "10"
select select "2025"
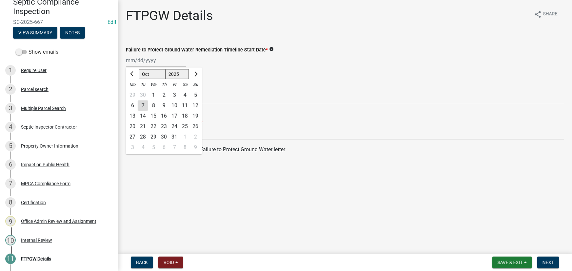
click at [139, 105] on div "7" at bounding box center [143, 106] width 10 height 10
type input "10/07/2025"
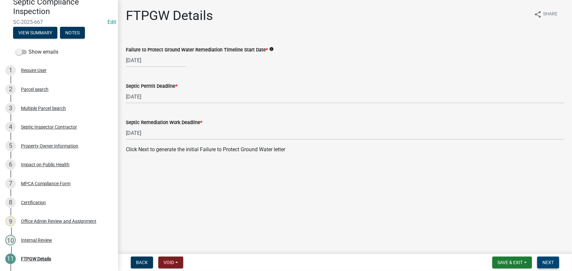
click at [549, 259] on button "Next" at bounding box center [548, 263] width 22 height 12
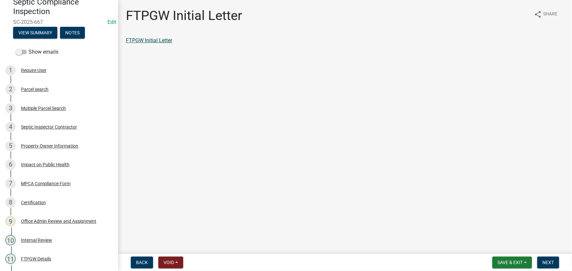
click at [157, 39] on link "FTPGW Initial Letter" at bounding box center [149, 40] width 46 height 6
click at [545, 262] on span "Next" at bounding box center [547, 262] width 11 height 5
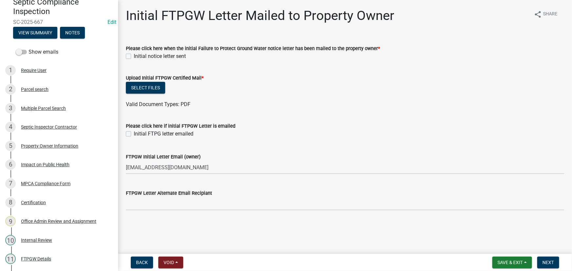
click at [165, 57] on label "Initial notice letter sent" at bounding box center [160, 56] width 52 height 8
click at [138, 57] on input "Initial notice letter sent" at bounding box center [136, 54] width 4 height 4
checkbox input "true"
click at [128, 88] on button "Select files" at bounding box center [145, 88] width 39 height 12
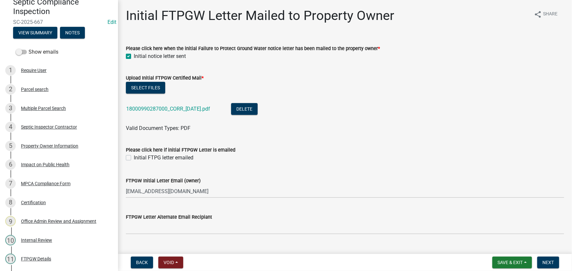
click at [142, 147] on div "Please click here if initial FTPGW Letter is emailed" at bounding box center [345, 150] width 438 height 8
click at [149, 158] on label "Initial FTPG letter emailed" at bounding box center [164, 158] width 60 height 8
click at [138, 158] on input "Initial FTPG letter emailed" at bounding box center [136, 156] width 4 height 4
checkbox input "true"
click at [553, 260] on span "Next" at bounding box center [547, 262] width 11 height 5
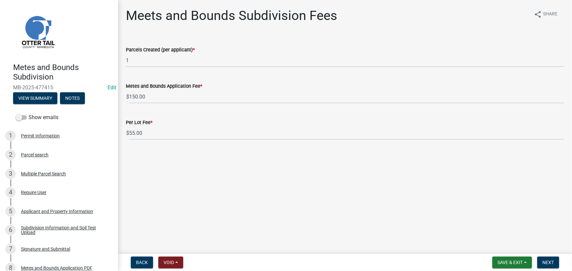
scroll to position [59, 0]
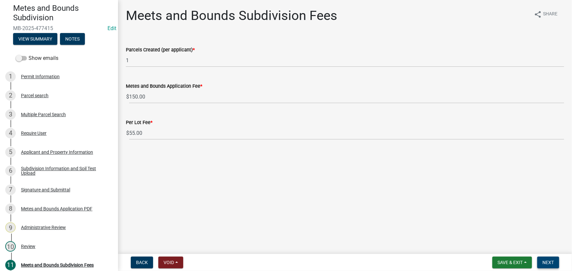
click at [550, 260] on span "Next" at bounding box center [547, 262] width 11 height 5
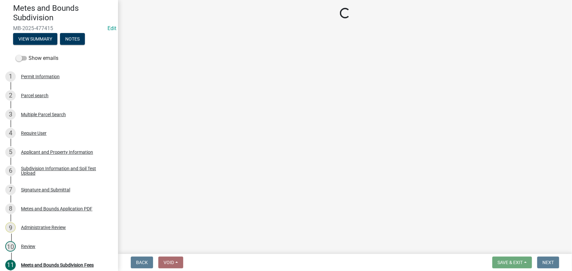
select select "3: 3"
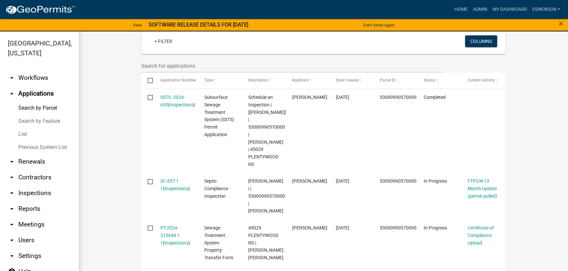
scroll to position [42, 0]
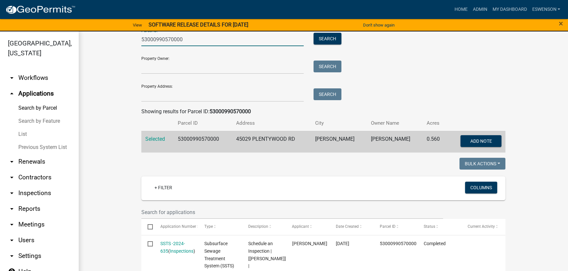
click at [188, 35] on input "53000990570000" at bounding box center [222, 39] width 162 height 13
drag, startPoint x: 188, startPoint y: 35, endPoint x: 186, endPoint y: 41, distance: 6.6
click at [188, 42] on input "53000990570000" at bounding box center [222, 39] width 162 height 13
click at [186, 41] on input "53000990570000" at bounding box center [222, 39] width 162 height 13
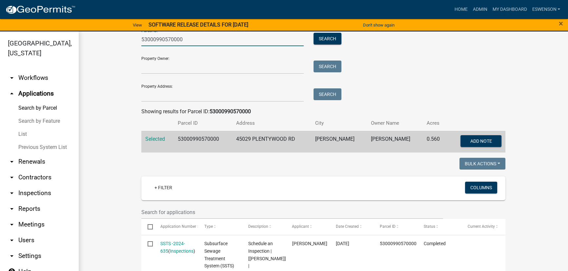
click at [186, 41] on input "53000990570000" at bounding box center [222, 39] width 162 height 13
paste input "13000990274000"
type input "13000990274000"
click at [324, 39] on button "Search" at bounding box center [327, 39] width 28 height 12
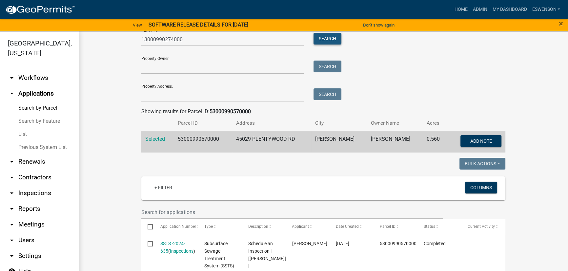
scroll to position [0, 0]
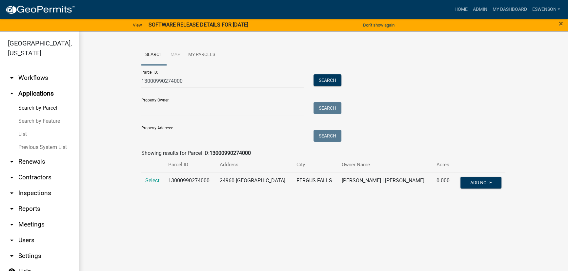
click at [148, 184] on td "Select" at bounding box center [152, 184] width 23 height 22
click at [149, 179] on span "Select" at bounding box center [152, 181] width 14 height 6
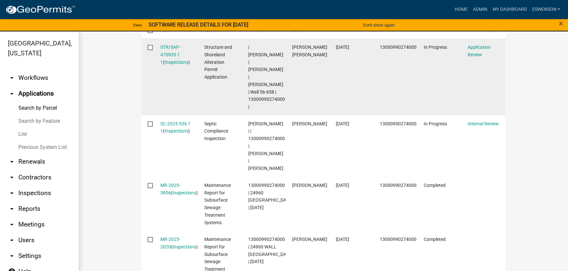
scroll to position [268, 0]
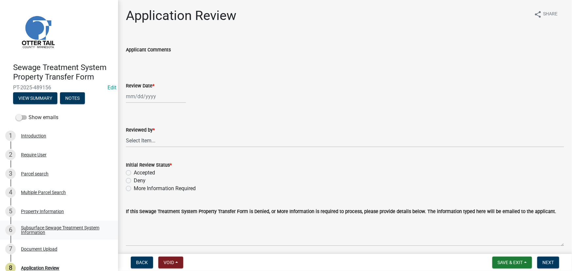
click at [43, 229] on div "Subsurface Sewage Treatment System Information" at bounding box center [64, 230] width 87 height 9
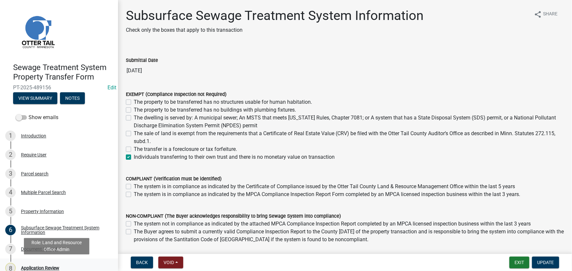
click at [38, 265] on div "8 Application Review" at bounding box center [56, 268] width 102 height 10
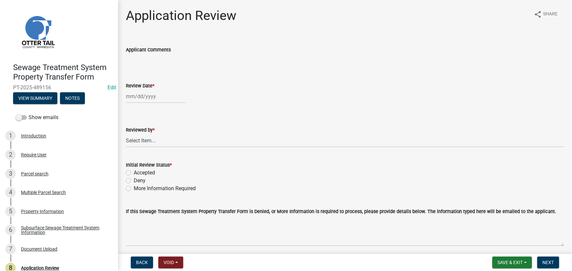
click at [155, 95] on div at bounding box center [156, 96] width 60 height 13
select select "10"
select select "2025"
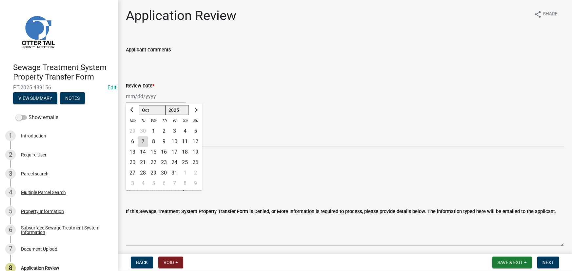
click at [142, 143] on div "7" at bounding box center [143, 142] width 10 height 10
type input "10/07/2025"
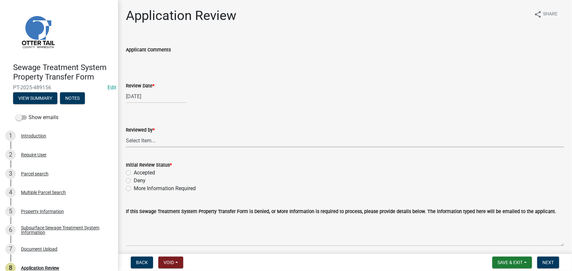
click at [147, 145] on select "Select Item... Alexis Newark Amy Busko Andrea Perales Brittany Tollefson Christ…" at bounding box center [345, 140] width 438 height 13
click at [126, 134] on select "Select Item... Alexis Newark Amy Busko Andrea Perales Brittany Tollefson Christ…" at bounding box center [345, 140] width 438 height 13
select select "190fd4c8-42ef-492b-a4a0-a0213555944c"
click at [154, 172] on label "Accepted" at bounding box center [144, 173] width 21 height 8
click at [138, 172] on input "Accepted" at bounding box center [136, 171] width 4 height 4
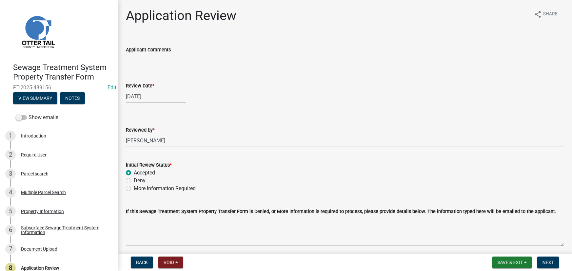
radio input "true"
click at [542, 256] on nav "Back Void Withdraw Lock Expire Void Save & Exit Save Save & Exit Next" at bounding box center [345, 262] width 454 height 17
click at [545, 259] on button "Next" at bounding box center [548, 263] width 22 height 12
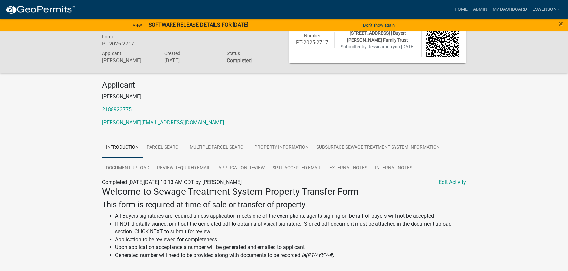
scroll to position [29, 0]
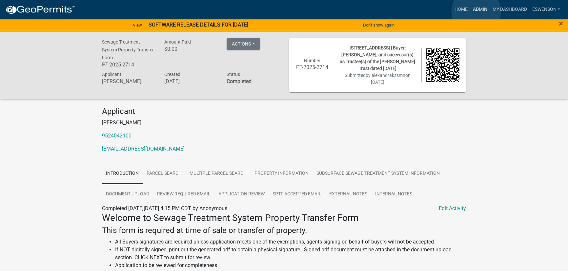
click at [476, 11] on link "Admin" at bounding box center [480, 9] width 20 height 12
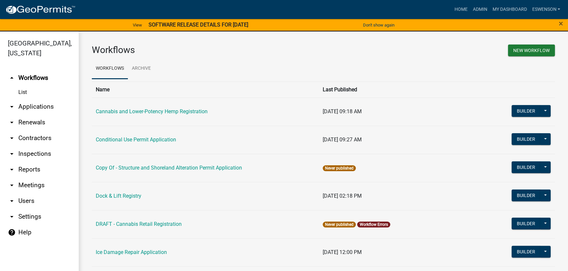
click at [27, 106] on link "arrow_drop_down Applications" at bounding box center [39, 107] width 79 height 16
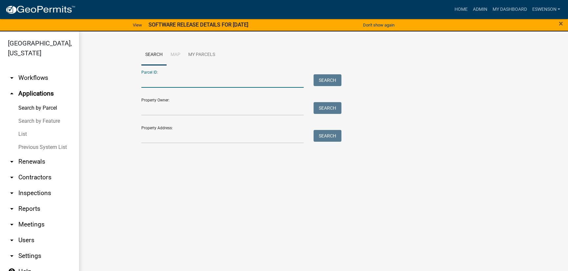
paste input "37000991040000"
type input "37000991040000"
click at [319, 77] on button "Search" at bounding box center [327, 80] width 28 height 12
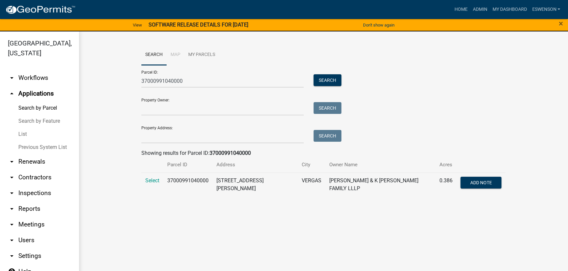
click at [147, 184] on td "Select" at bounding box center [152, 185] width 22 height 24
click at [152, 179] on span "Select" at bounding box center [152, 181] width 14 height 6
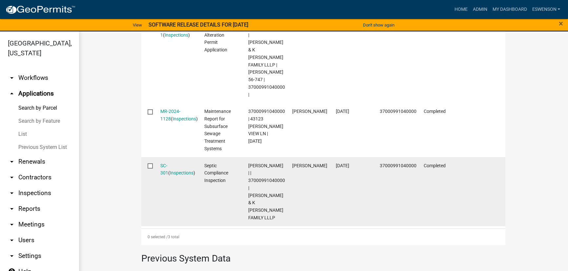
scroll to position [238, 0]
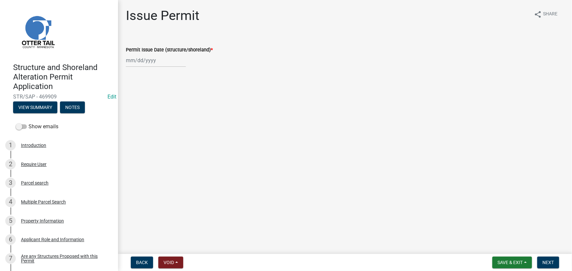
click at [163, 58] on div at bounding box center [156, 60] width 60 height 13
select select "10"
select select "2025"
click at [139, 105] on div "7" at bounding box center [143, 106] width 10 height 10
type input "[DATE]"
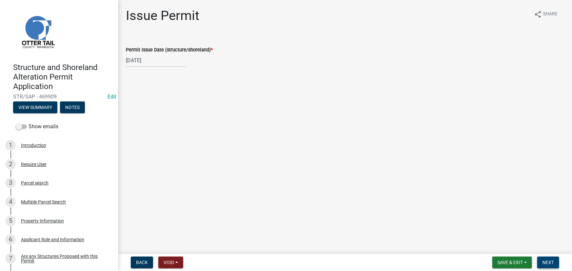
click at [544, 260] on button "Next" at bounding box center [548, 263] width 22 height 12
click at [545, 260] on span "Next" at bounding box center [547, 262] width 11 height 5
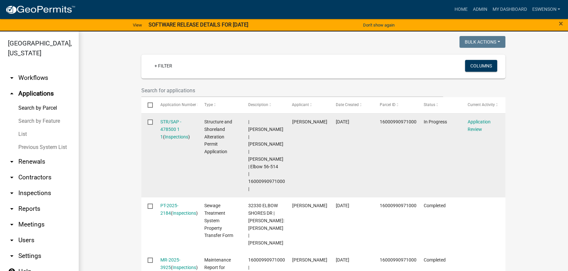
scroll to position [39, 0]
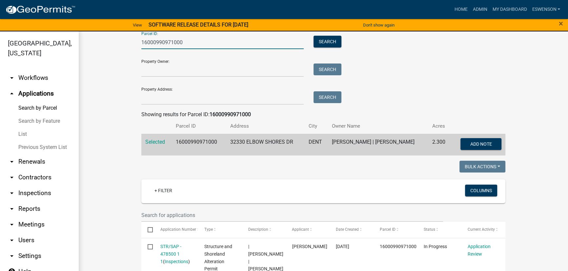
click at [177, 44] on input "16000990971000" at bounding box center [222, 42] width 162 height 13
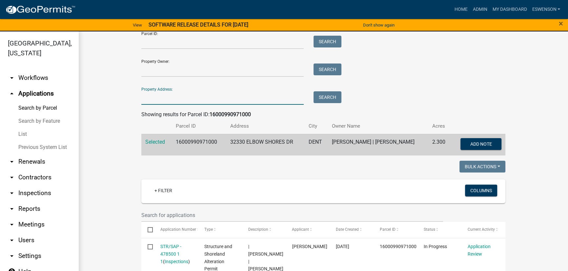
click at [168, 98] on input "Property Address:" at bounding box center [222, 97] width 162 height 13
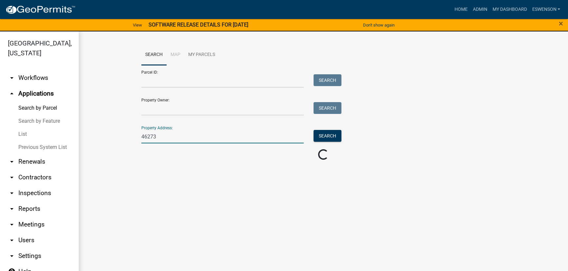
scroll to position [0, 0]
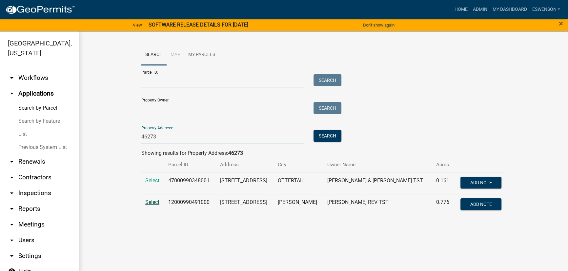
type input "46273"
click at [148, 203] on span "Select" at bounding box center [152, 202] width 14 height 6
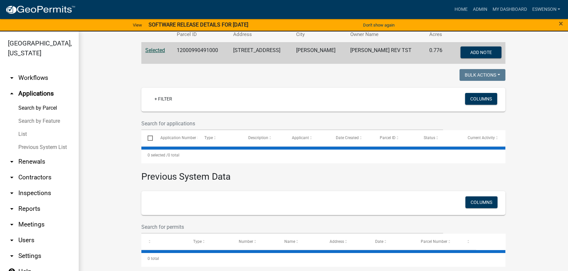
scroll to position [131, 0]
